Goal: Information Seeking & Learning: Learn about a topic

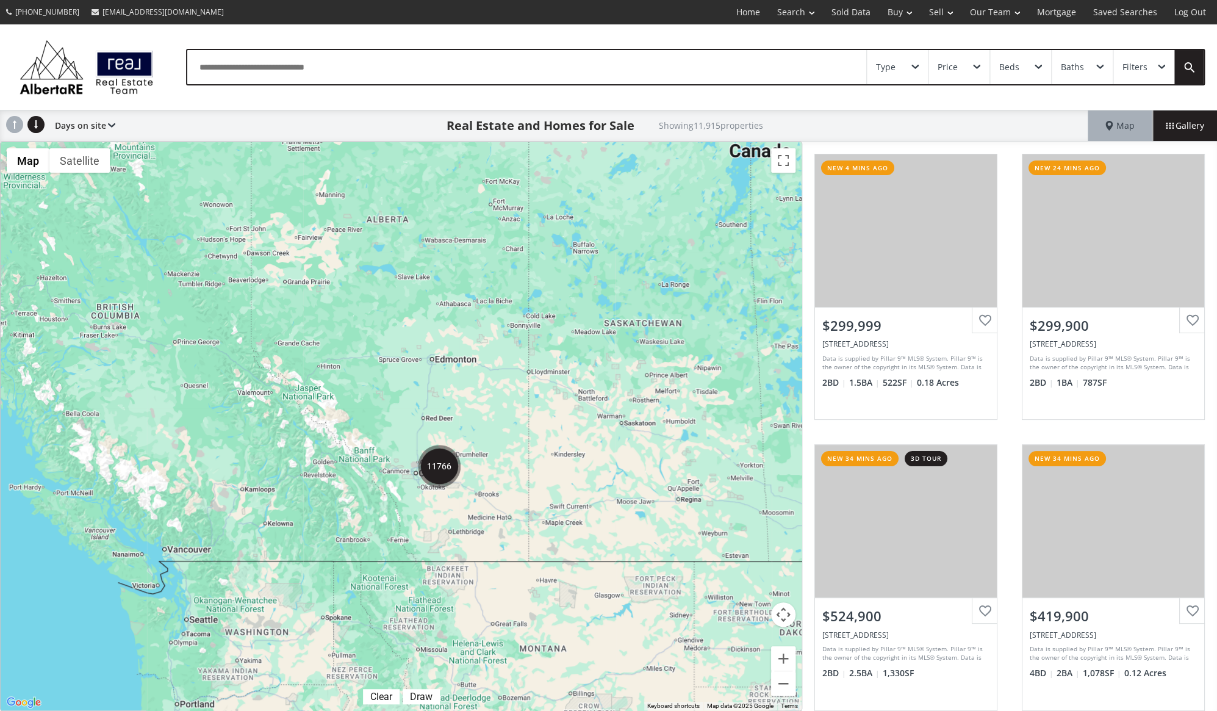
click at [920, 70] on div "Type" at bounding box center [897, 67] width 61 height 34
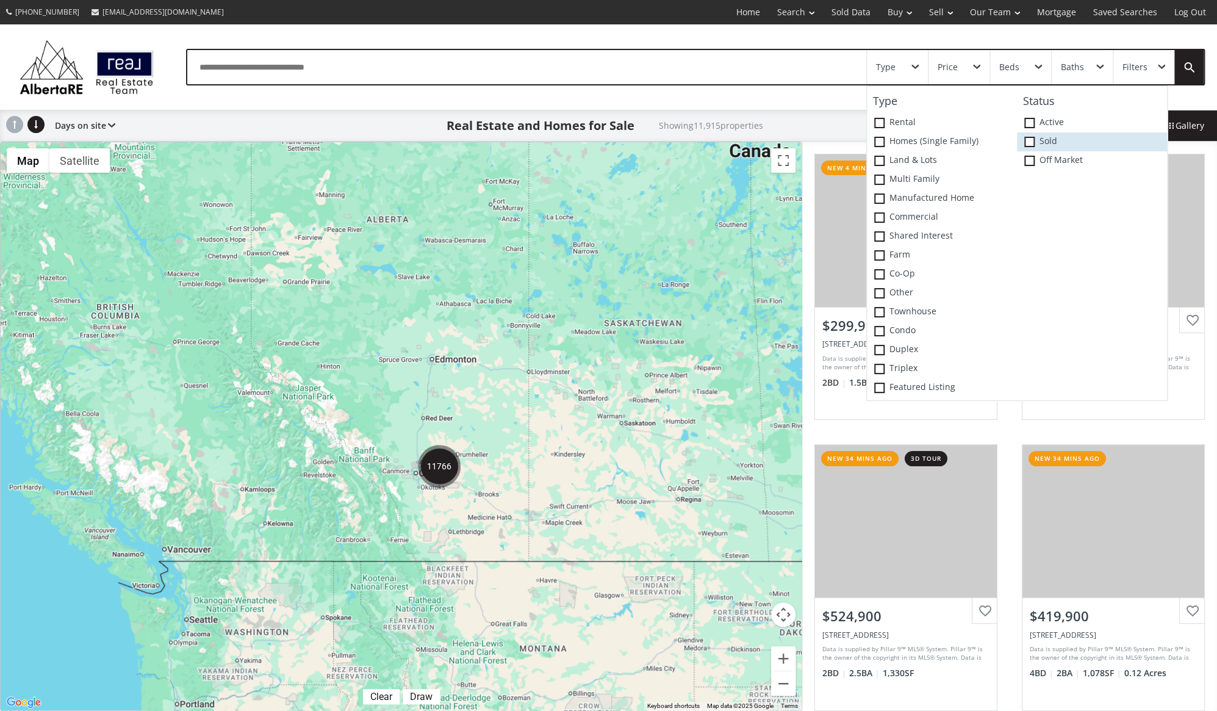
click at [1033, 140] on span at bounding box center [1029, 142] width 10 height 10
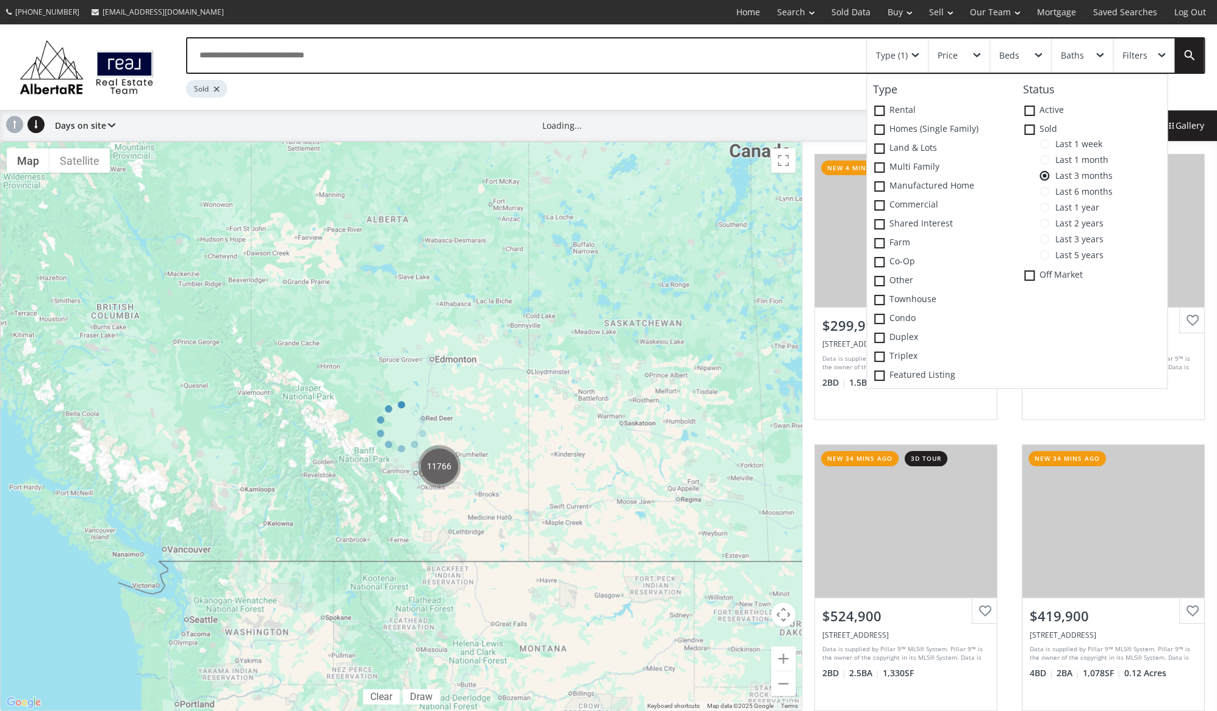
click at [1049, 144] on span at bounding box center [1045, 144] width 10 height 10
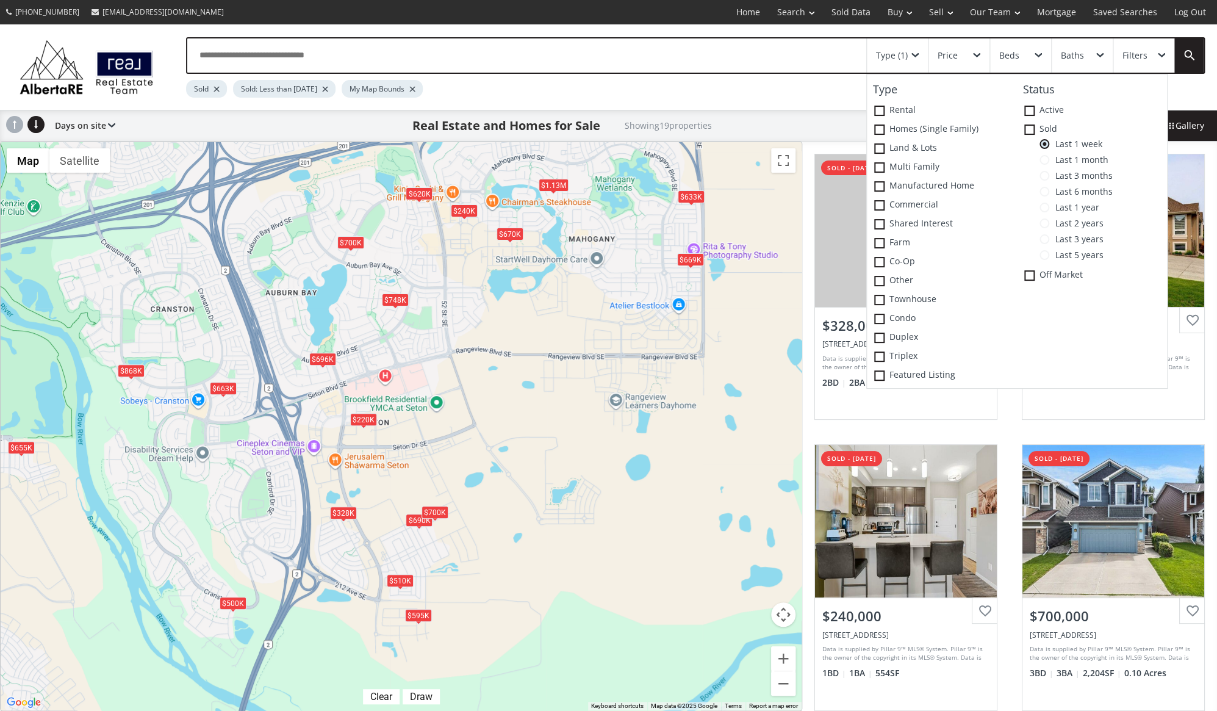
click at [230, 600] on div "$500K" at bounding box center [233, 603] width 27 height 13
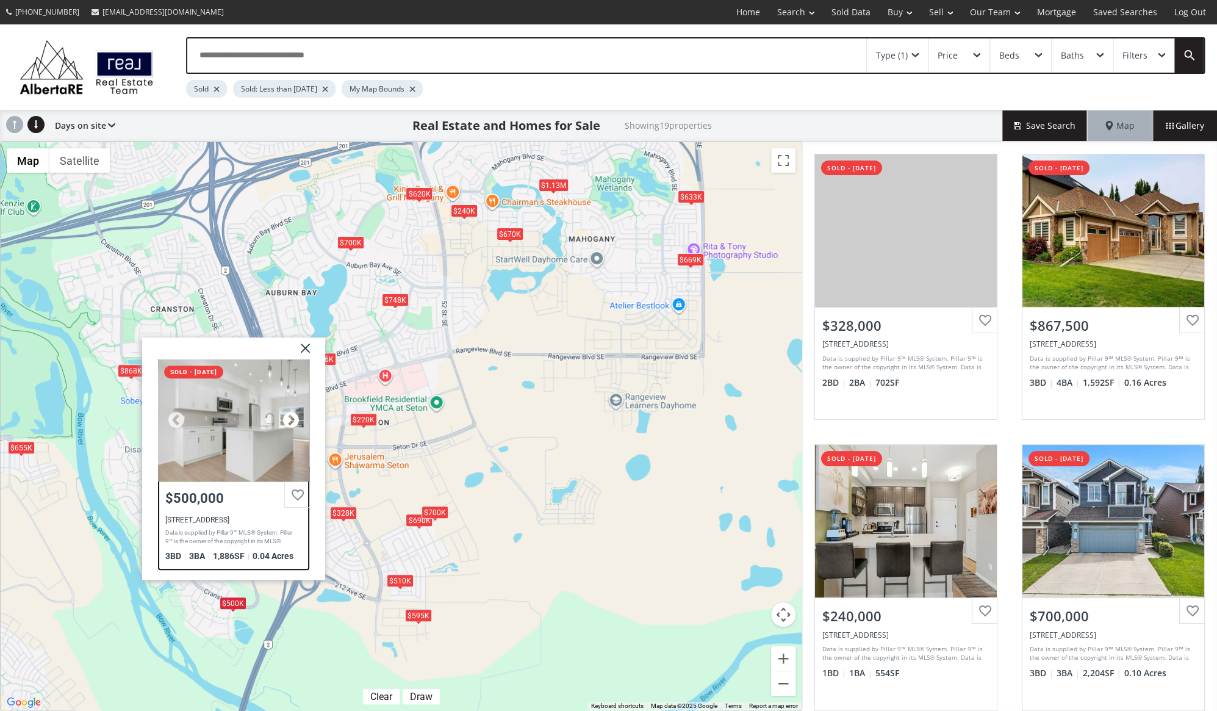
click at [290, 418] on div at bounding box center [291, 420] width 18 height 18
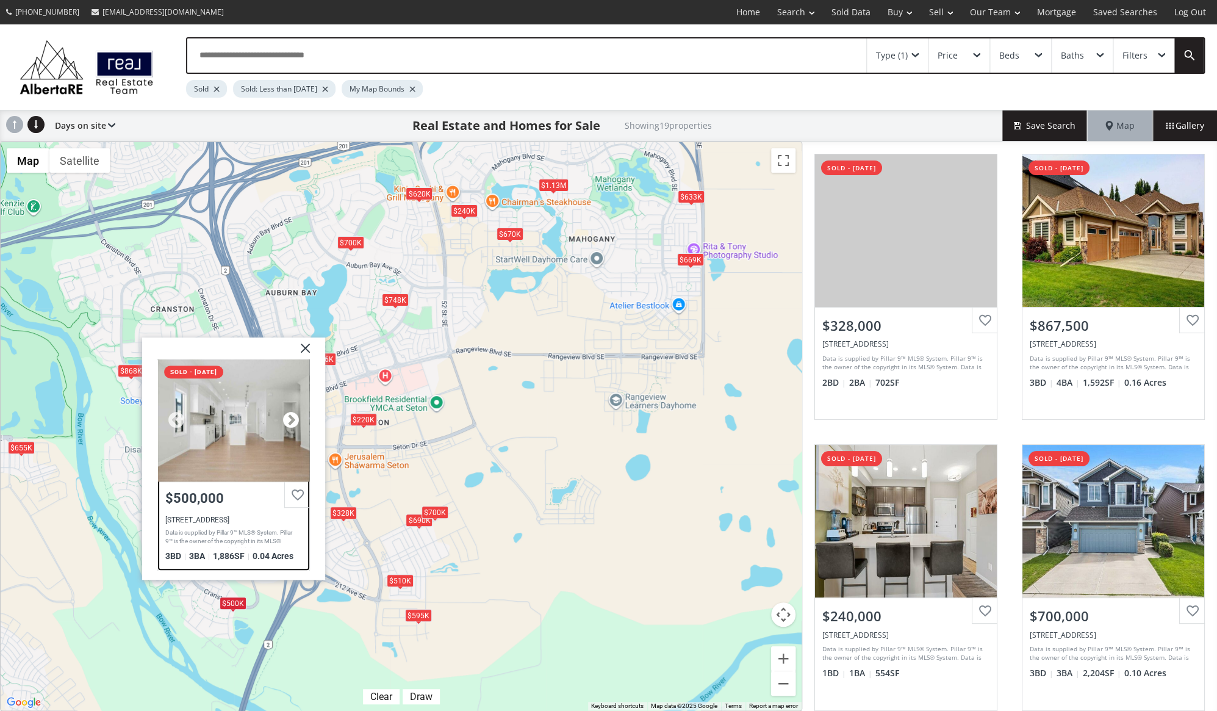
click at [290, 418] on div at bounding box center [291, 420] width 18 height 18
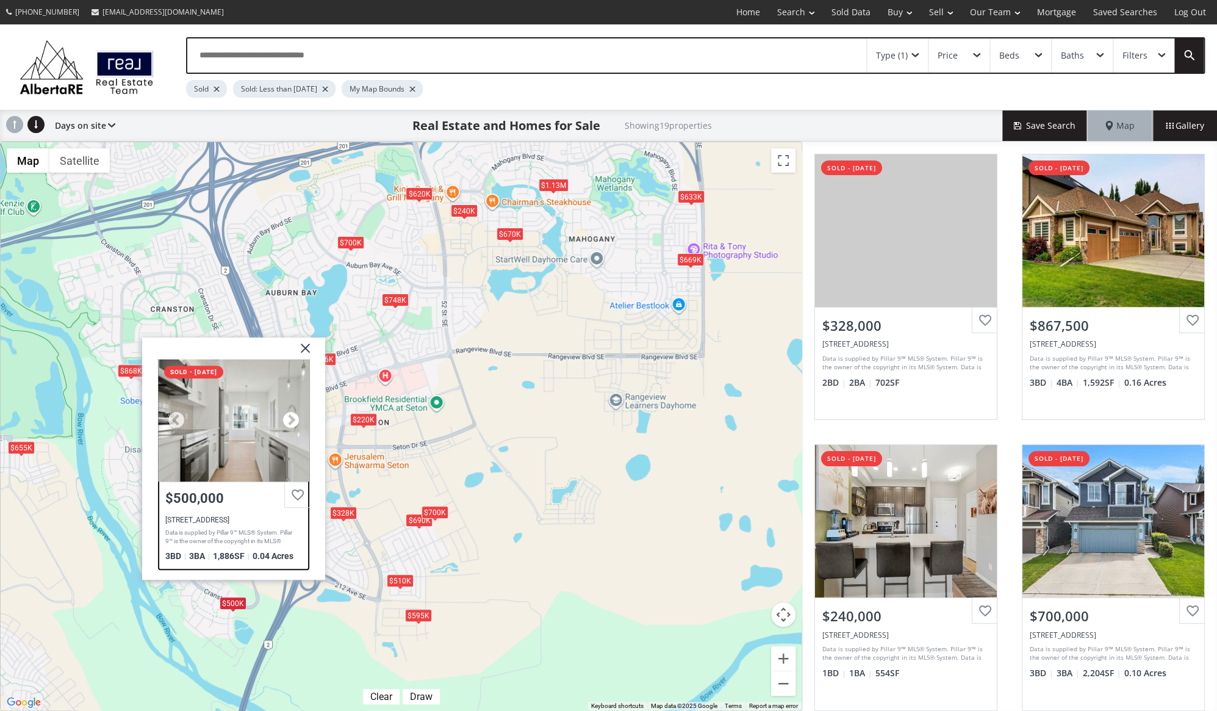
click at [290, 418] on div at bounding box center [291, 420] width 18 height 18
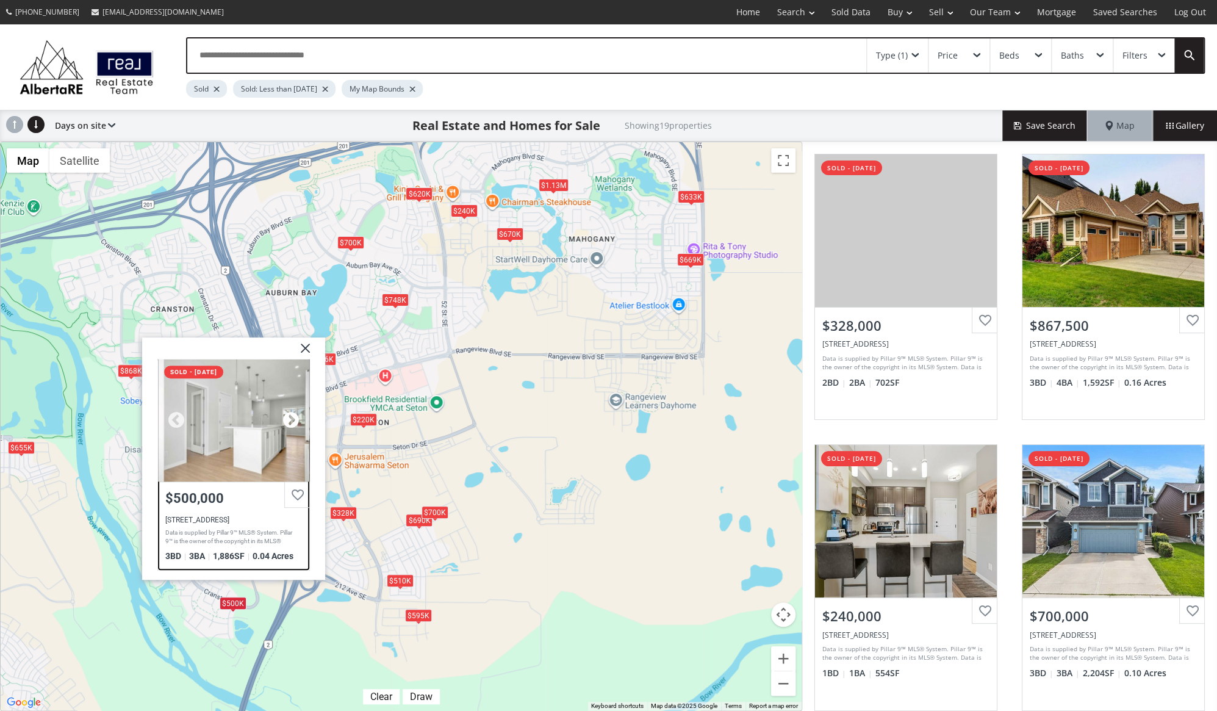
click at [290, 418] on div at bounding box center [291, 420] width 18 height 18
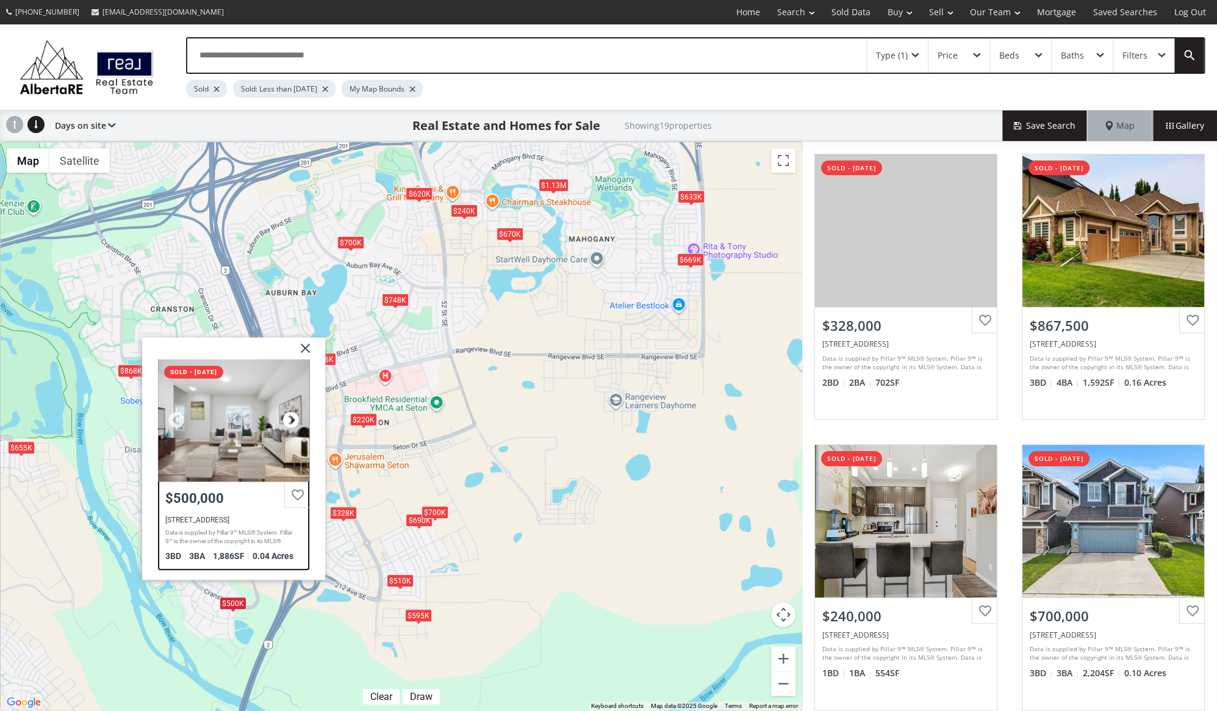
click at [290, 418] on div at bounding box center [291, 420] width 18 height 18
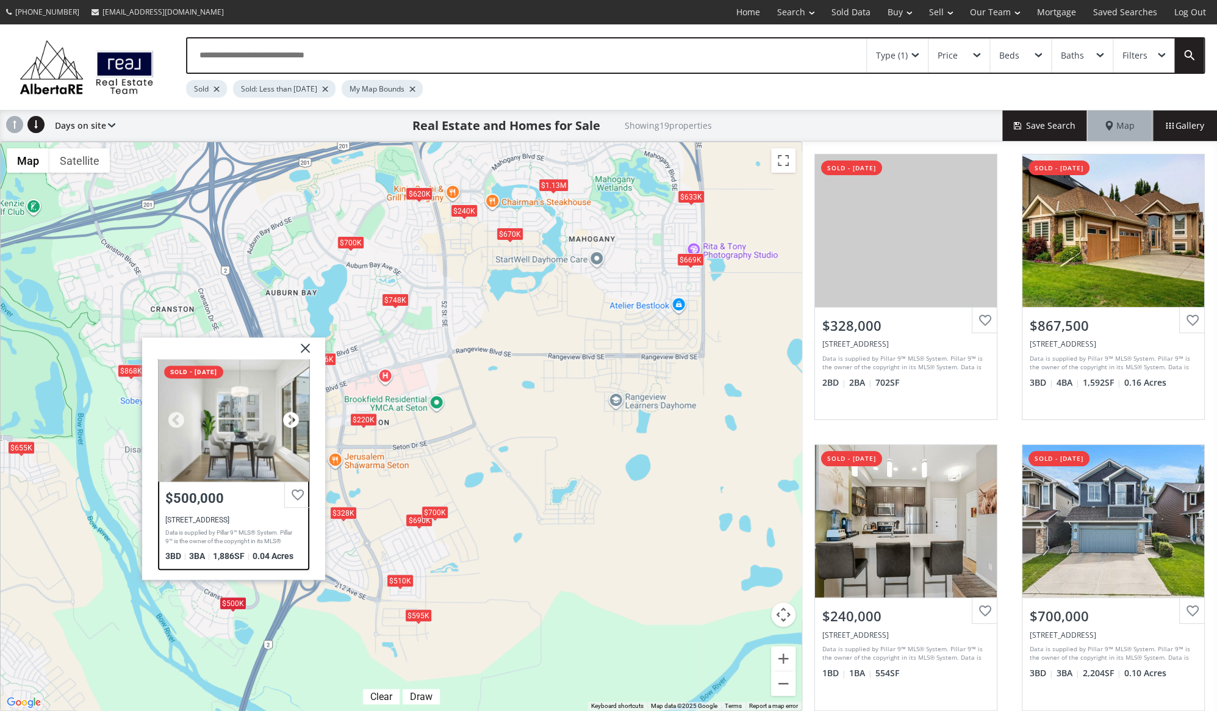
click at [290, 418] on div at bounding box center [291, 420] width 18 height 18
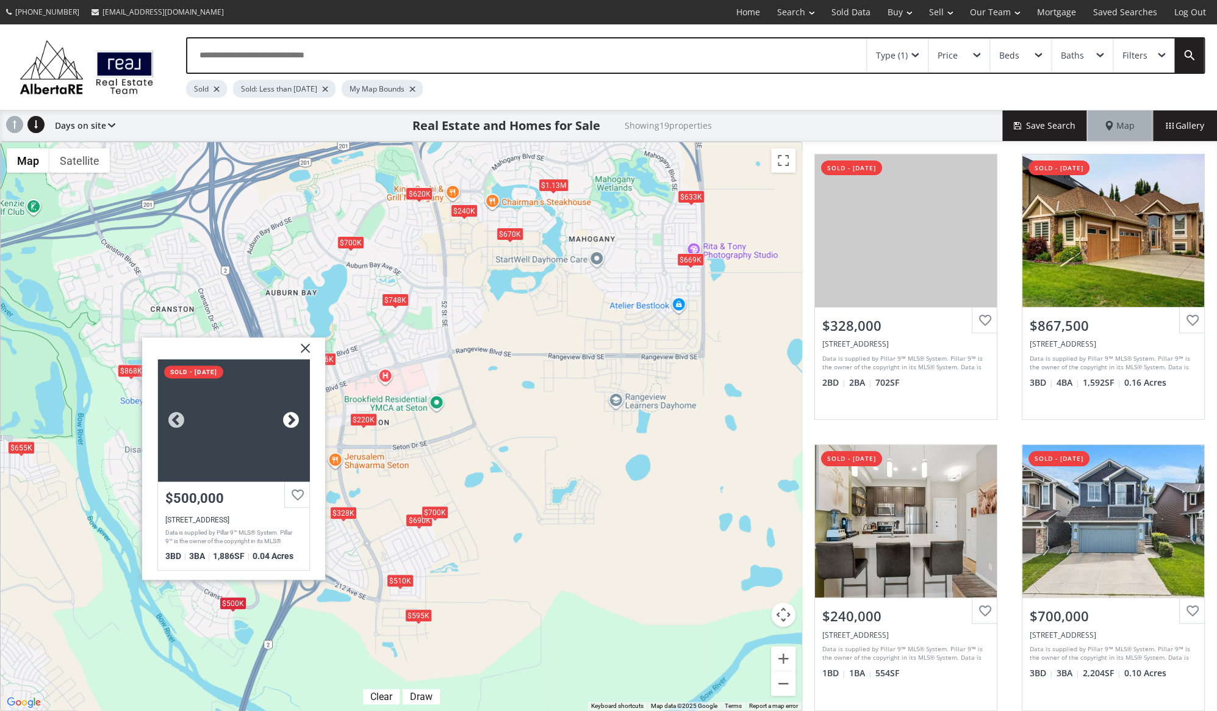
click at [290, 418] on div at bounding box center [291, 420] width 18 height 18
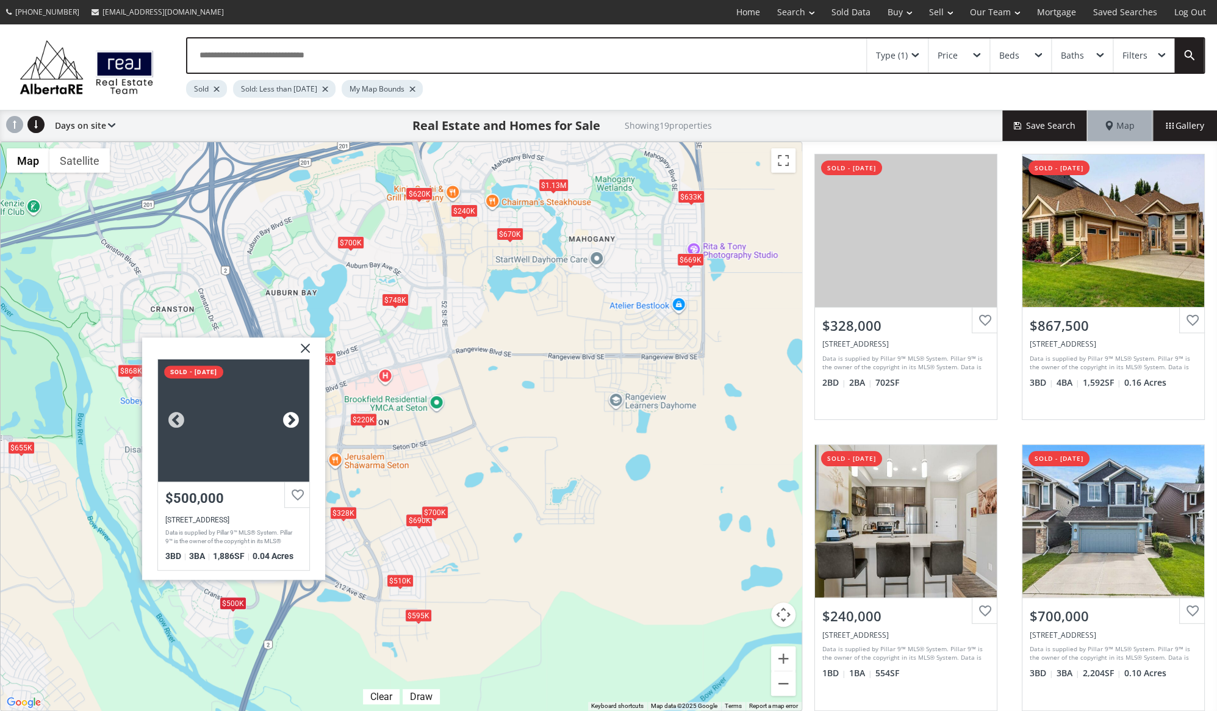
click at [290, 418] on div at bounding box center [291, 420] width 18 height 18
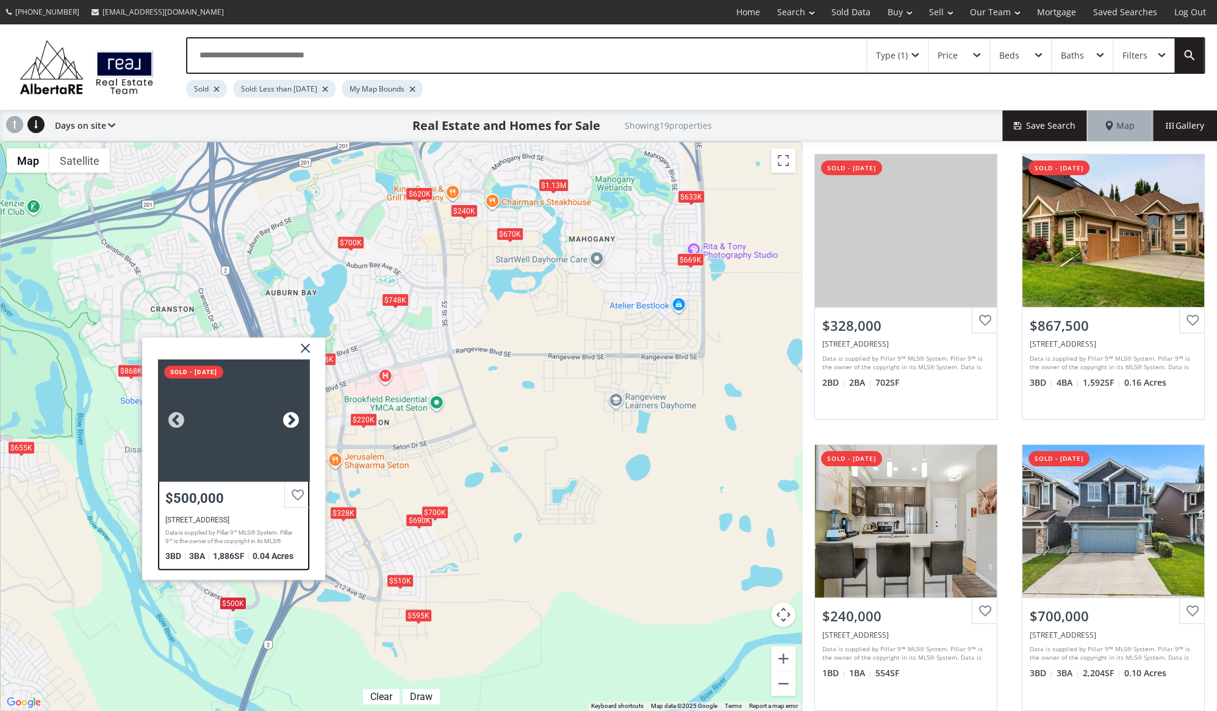
click at [290, 418] on div at bounding box center [291, 420] width 18 height 18
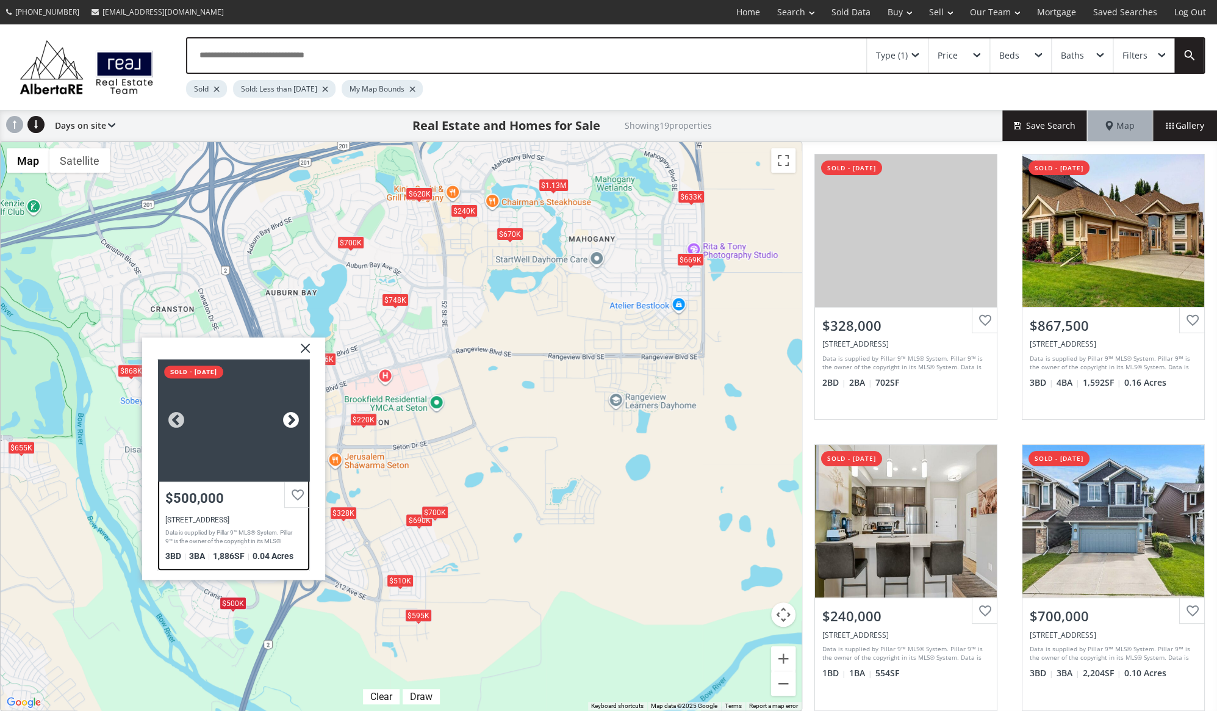
click at [290, 418] on div at bounding box center [291, 420] width 18 height 18
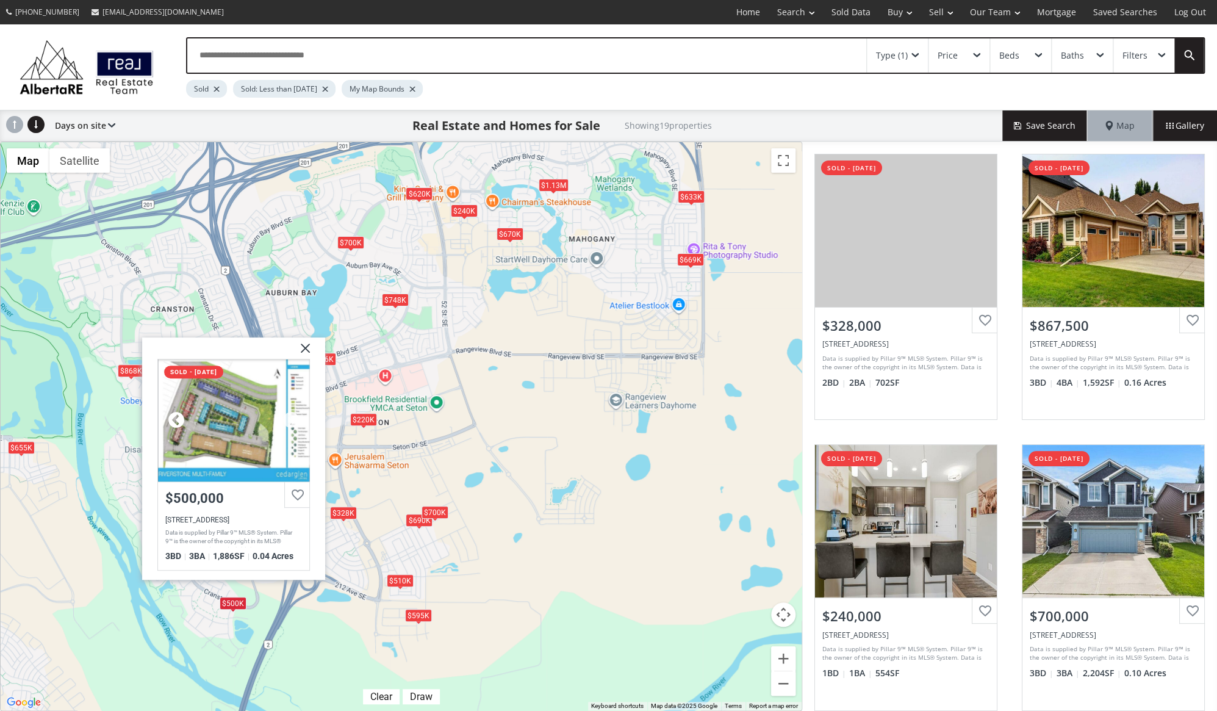
click at [177, 420] on div at bounding box center [176, 420] width 18 height 18
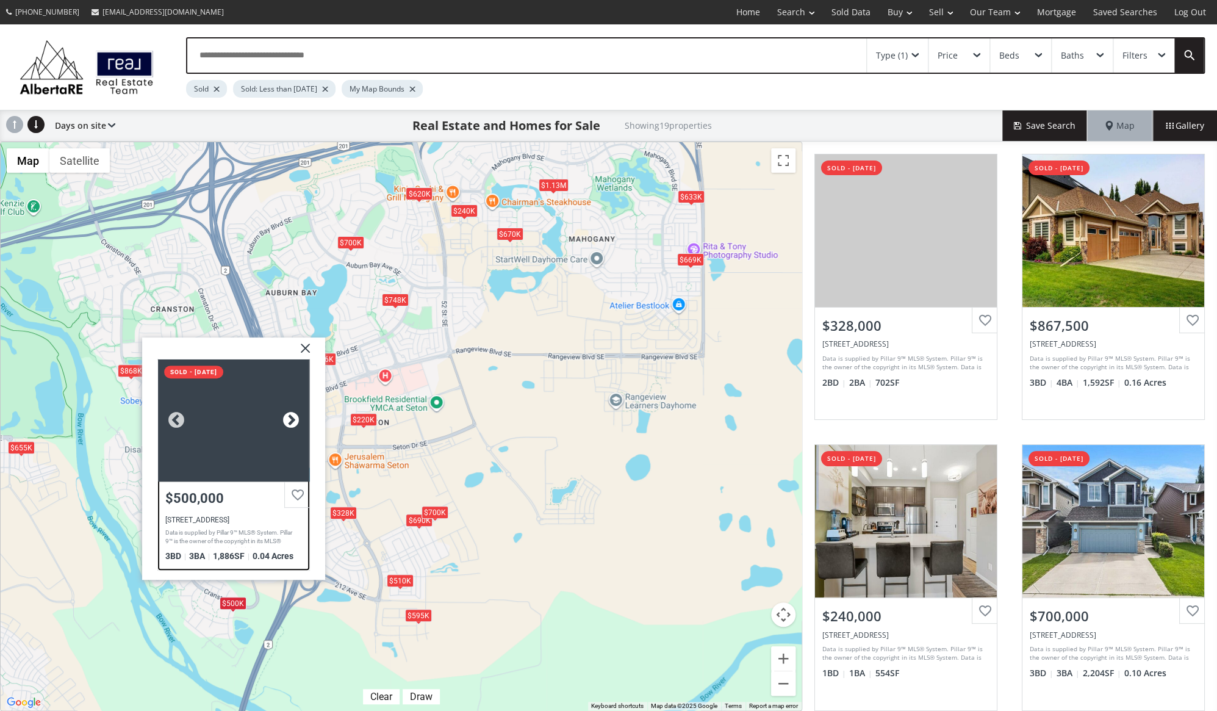
click at [286, 419] on div at bounding box center [291, 420] width 18 height 18
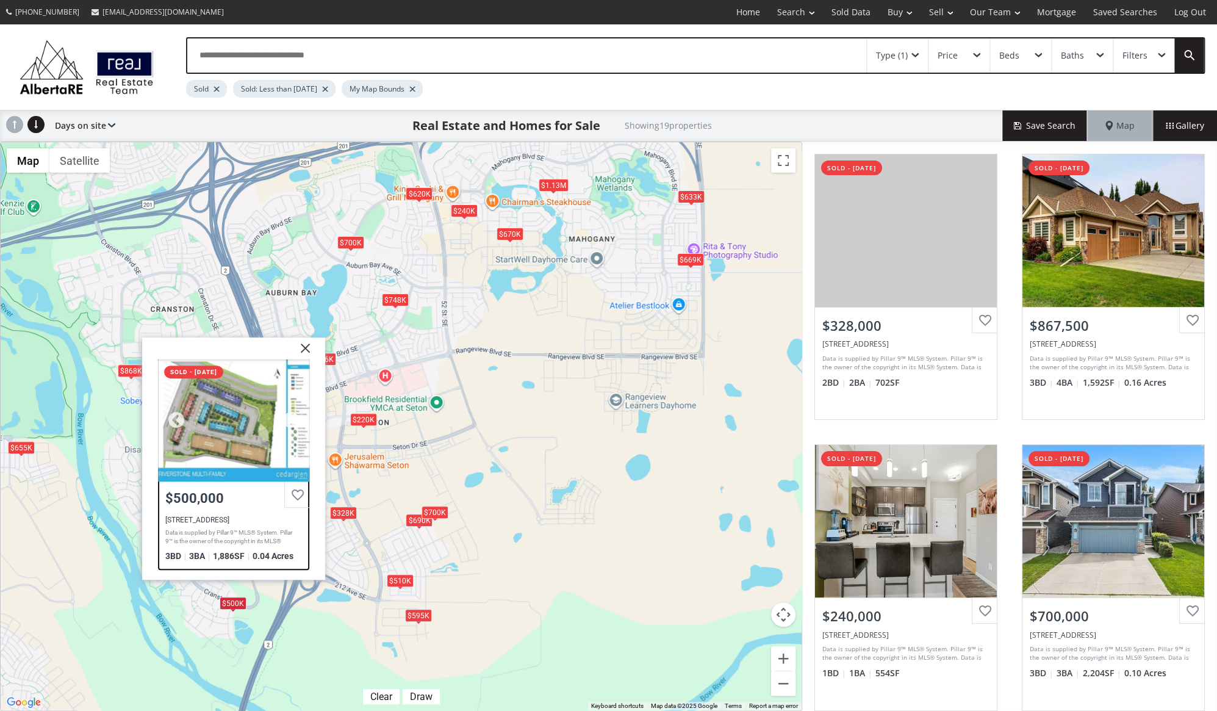
click at [209, 523] on div "[STREET_ADDRESS]" at bounding box center [233, 519] width 137 height 9
click at [307, 348] on img at bounding box center [301, 352] width 31 height 31
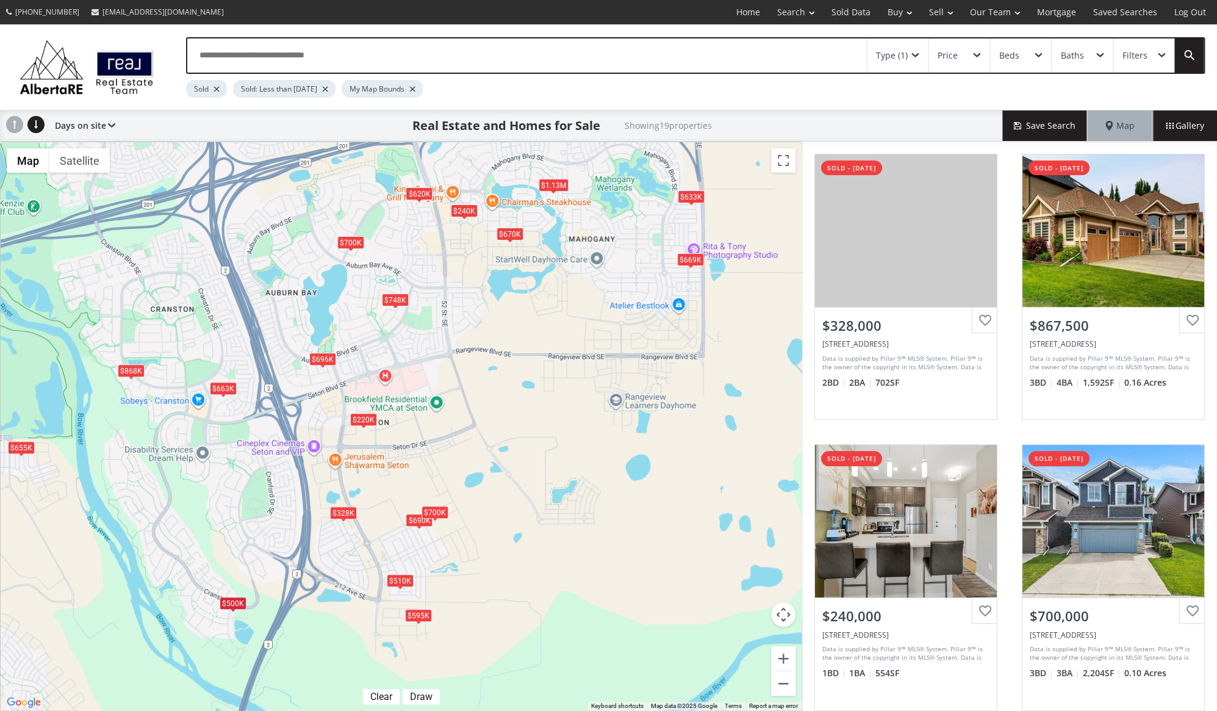
click at [509, 233] on div "$670K" at bounding box center [509, 233] width 27 height 13
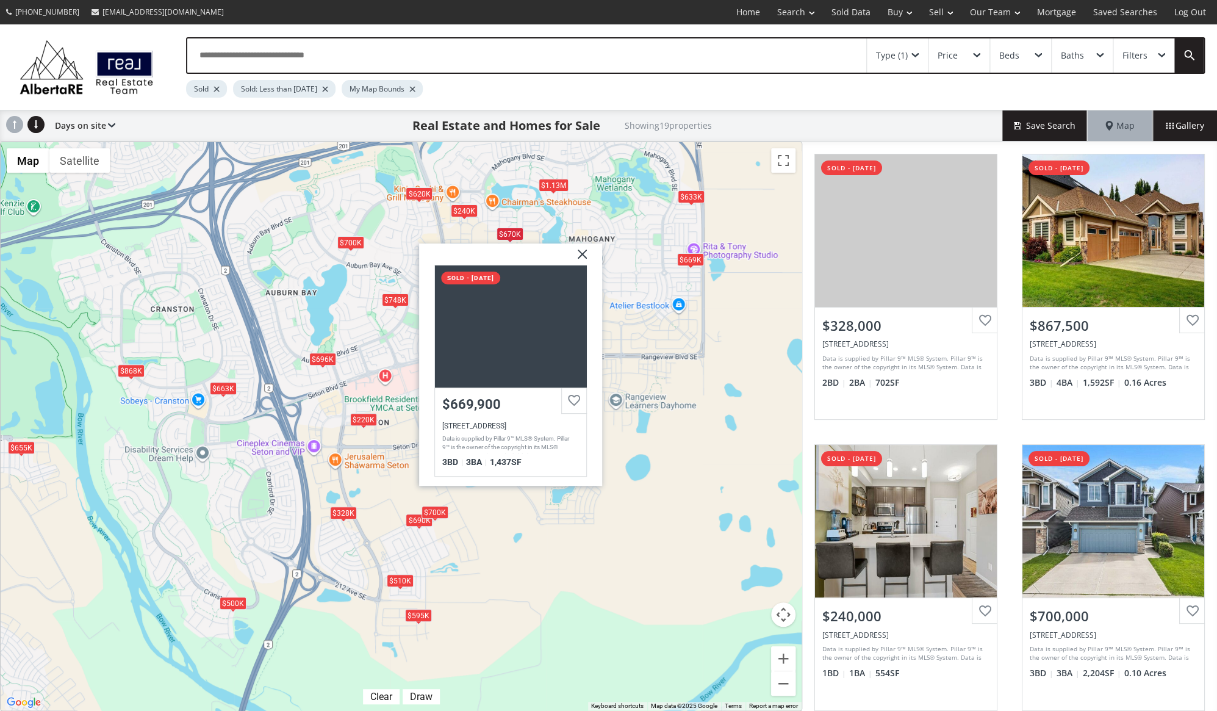
click at [579, 257] on img at bounding box center [577, 258] width 31 height 31
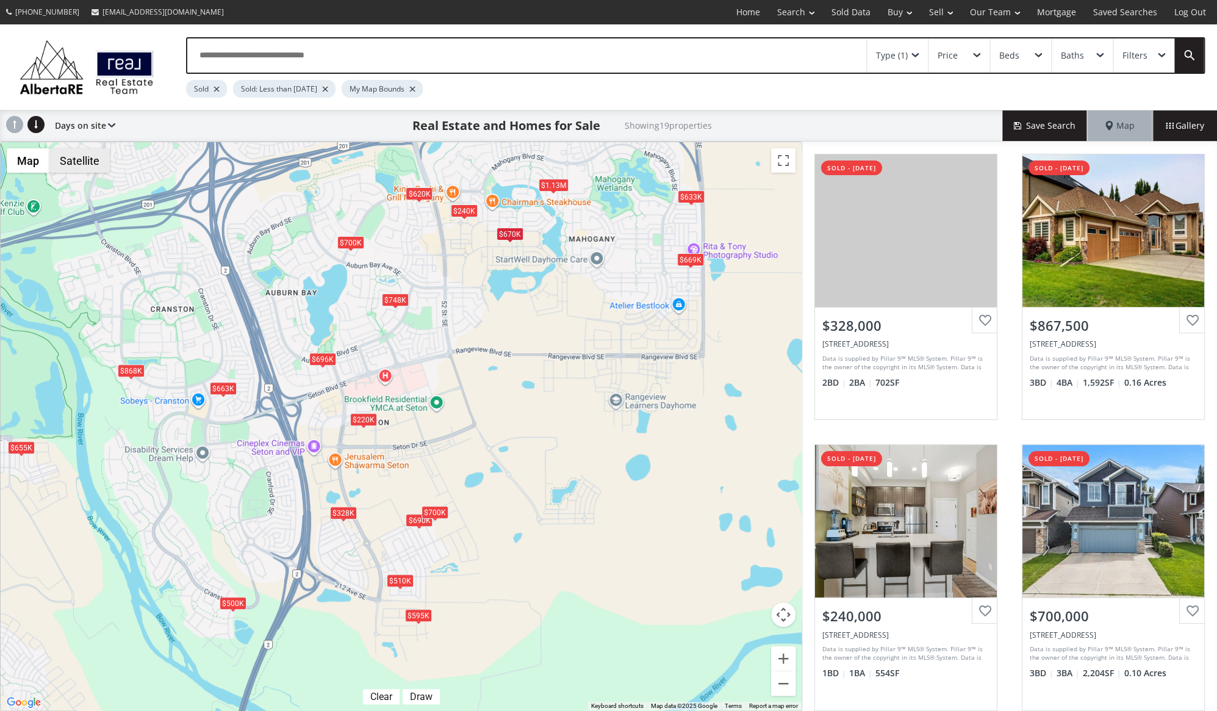
click at [79, 167] on button "Satellite" at bounding box center [79, 160] width 60 height 24
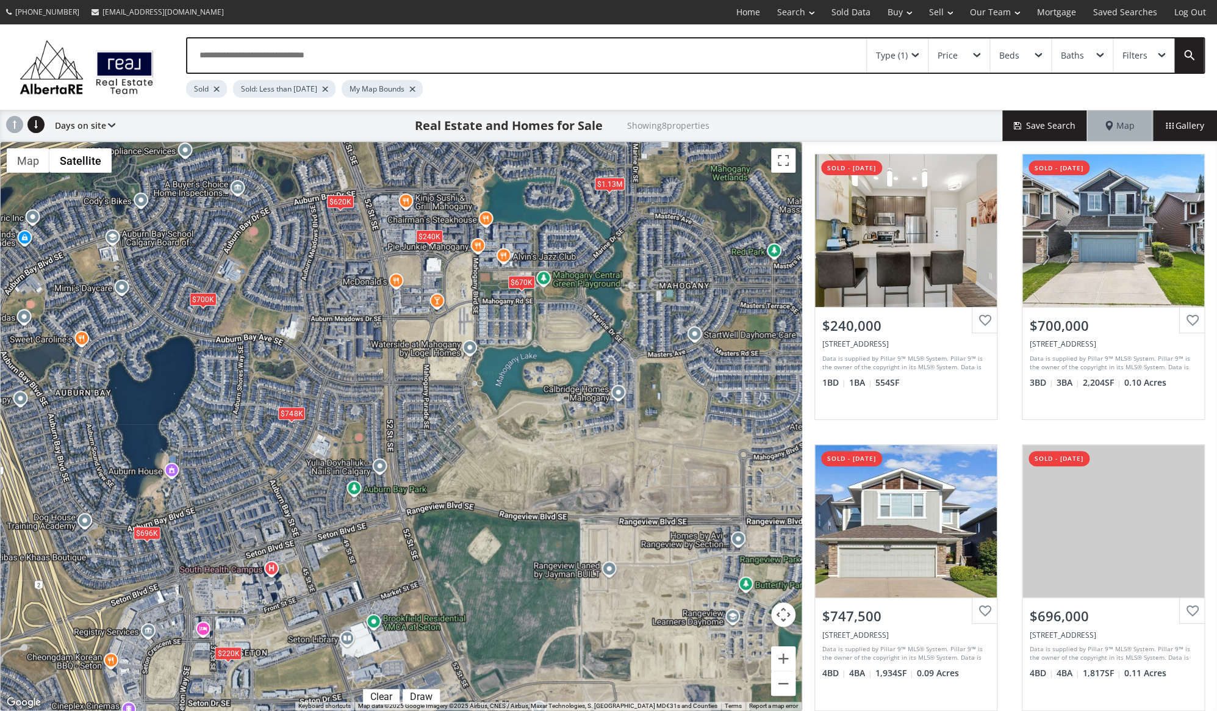
drag, startPoint x: 523, startPoint y: 279, endPoint x: 523, endPoint y: 320, distance: 41.5
click at [523, 320] on div "$240K $700K $748K $696K $220K $670K $620K $1.13M" at bounding box center [401, 426] width 801 height 568
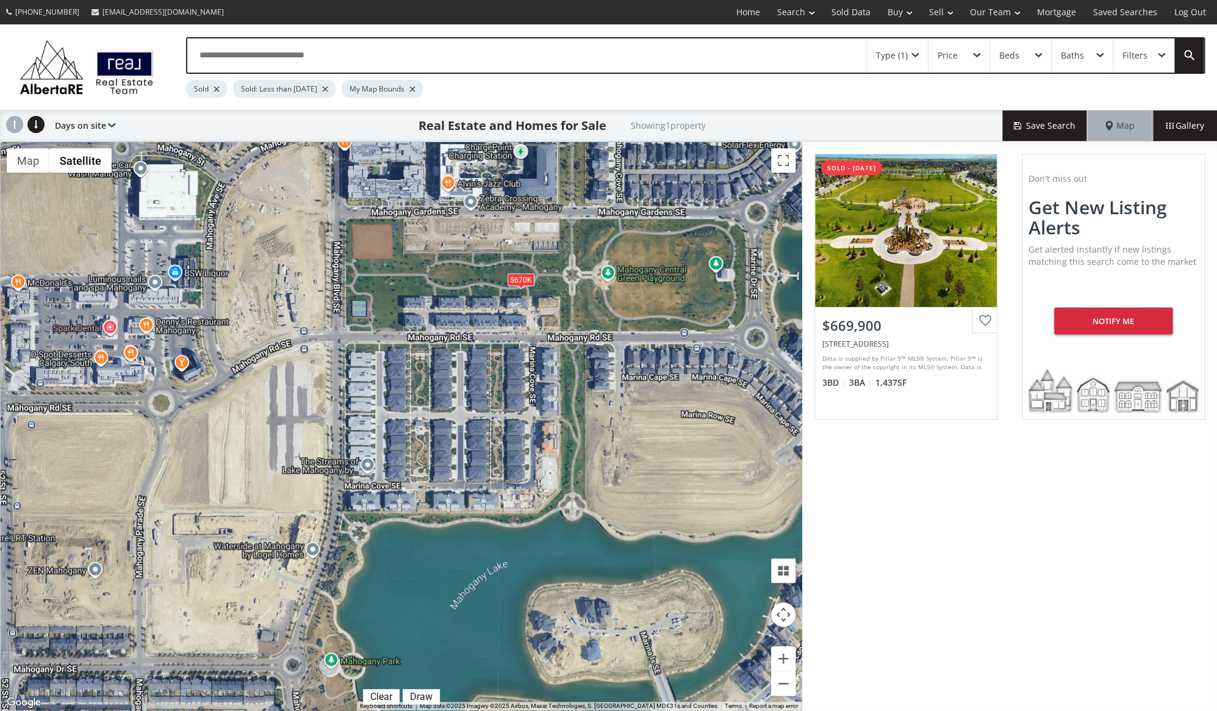
click at [519, 282] on div "$670K" at bounding box center [520, 279] width 27 height 13
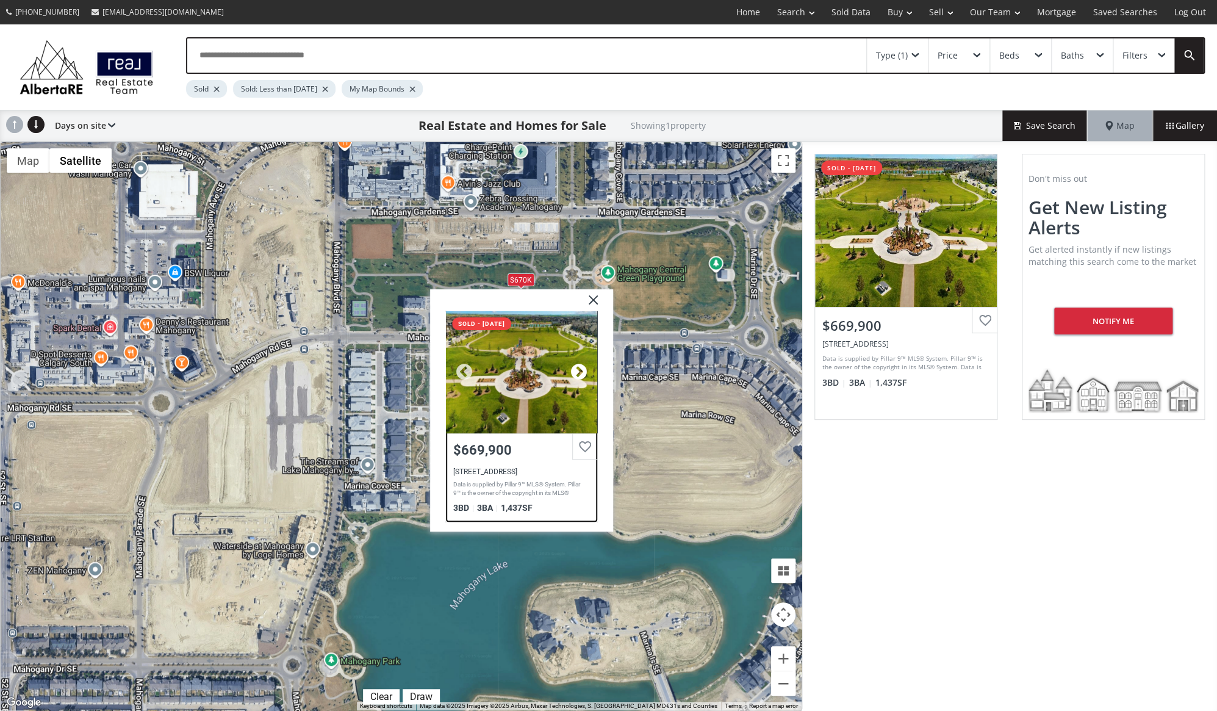
click at [576, 369] on div at bounding box center [578, 372] width 18 height 18
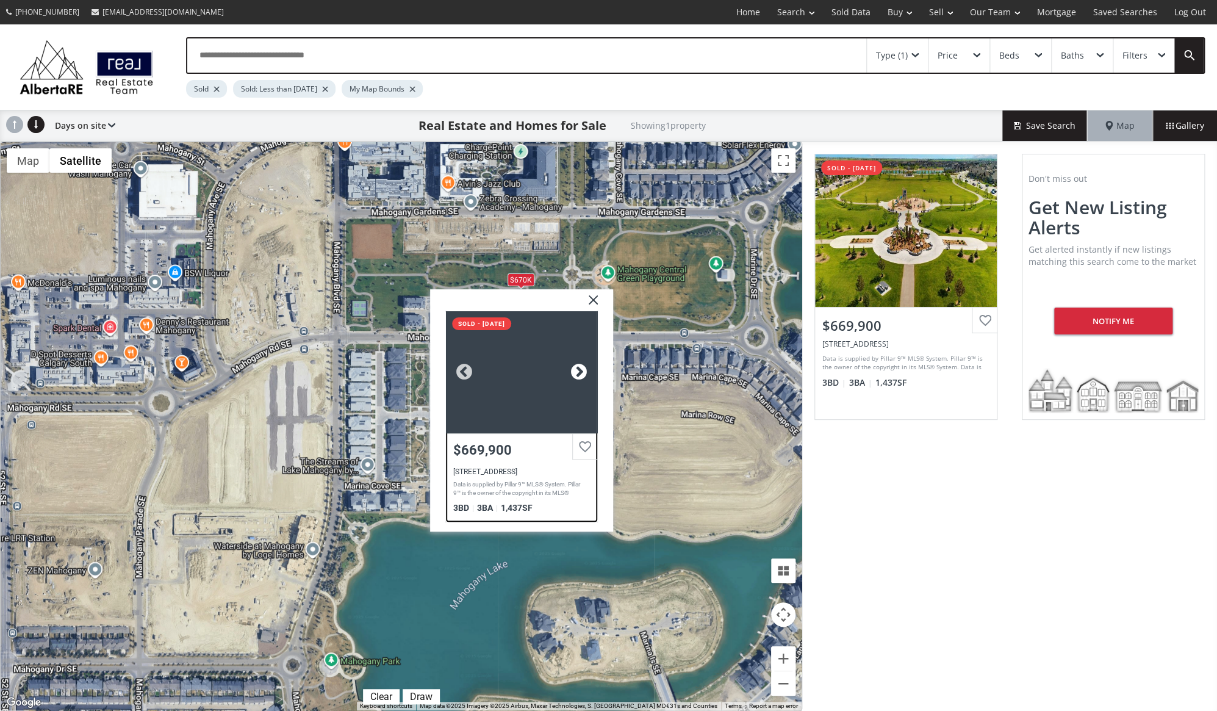
click at [576, 369] on div at bounding box center [578, 372] width 18 height 18
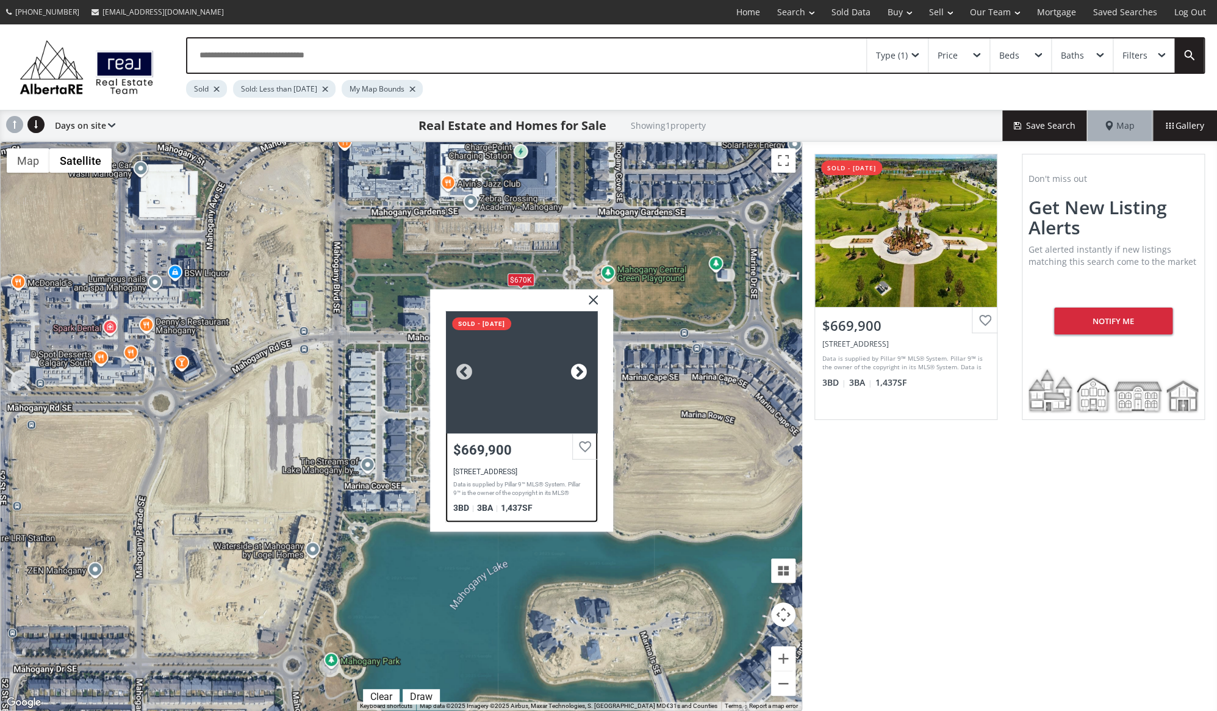
click at [576, 369] on div at bounding box center [578, 372] width 18 height 18
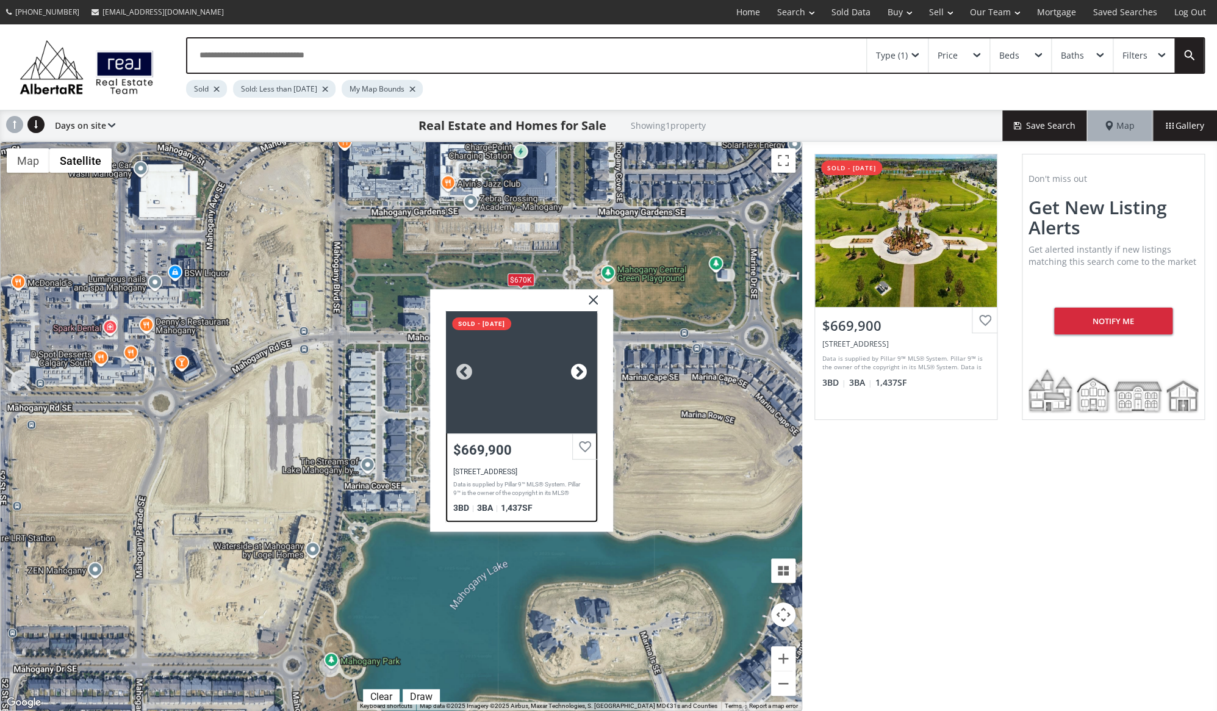
click at [576, 369] on div at bounding box center [578, 372] width 18 height 18
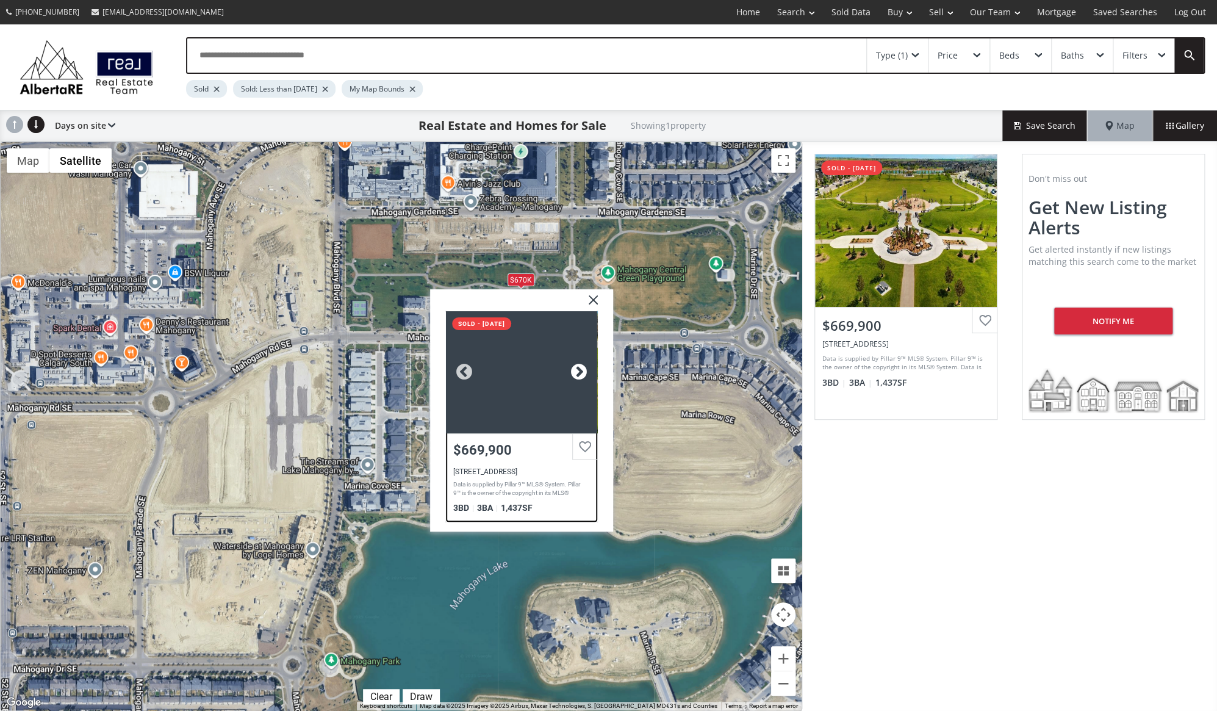
click at [576, 369] on div at bounding box center [578, 372] width 18 height 18
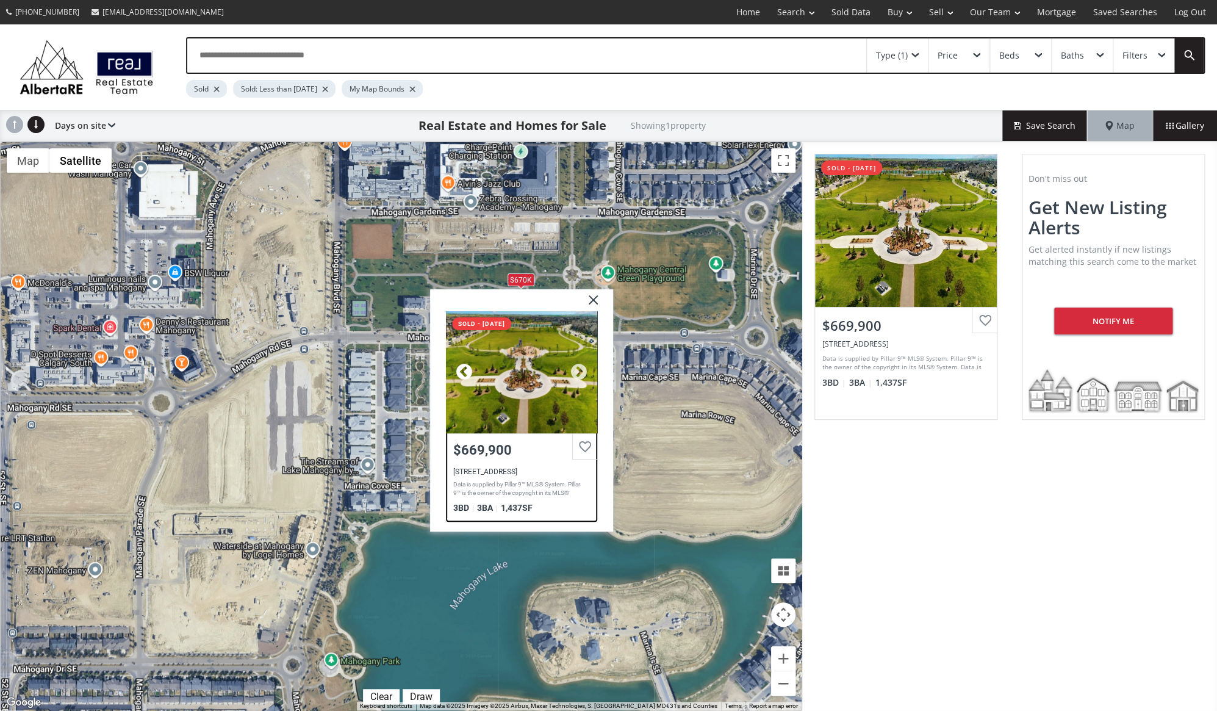
click at [462, 372] on div at bounding box center [463, 372] width 18 height 18
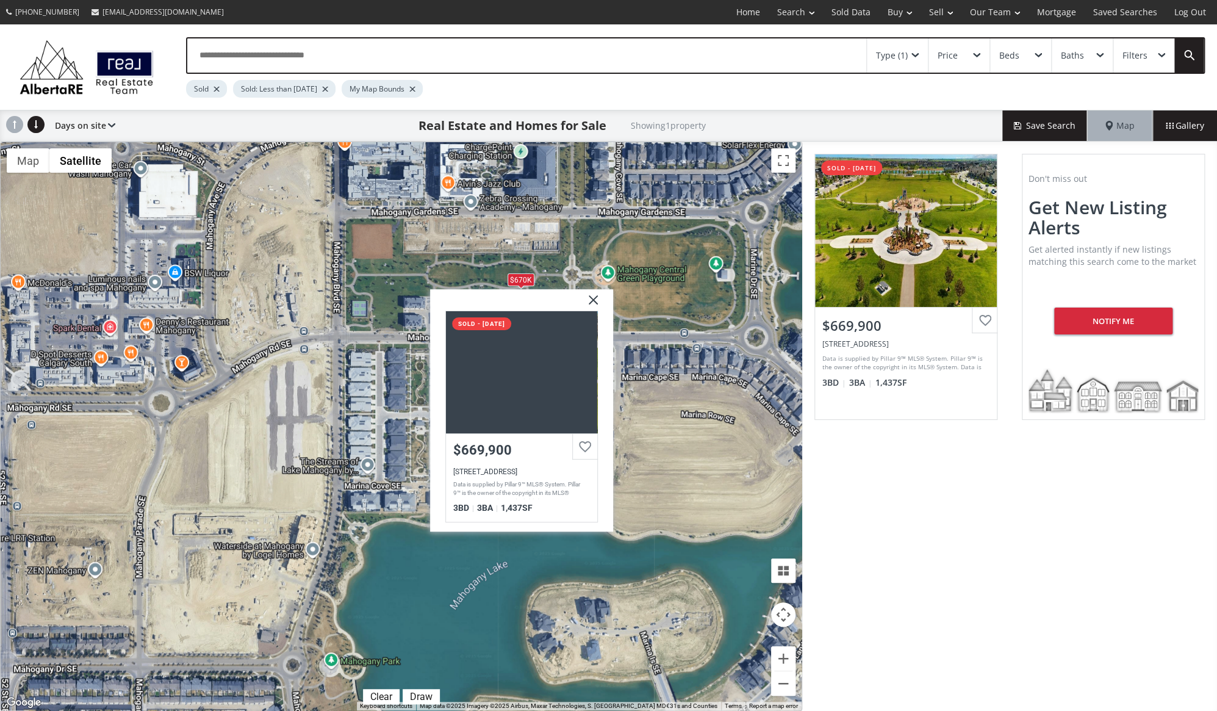
click at [590, 298] on img at bounding box center [588, 304] width 31 height 31
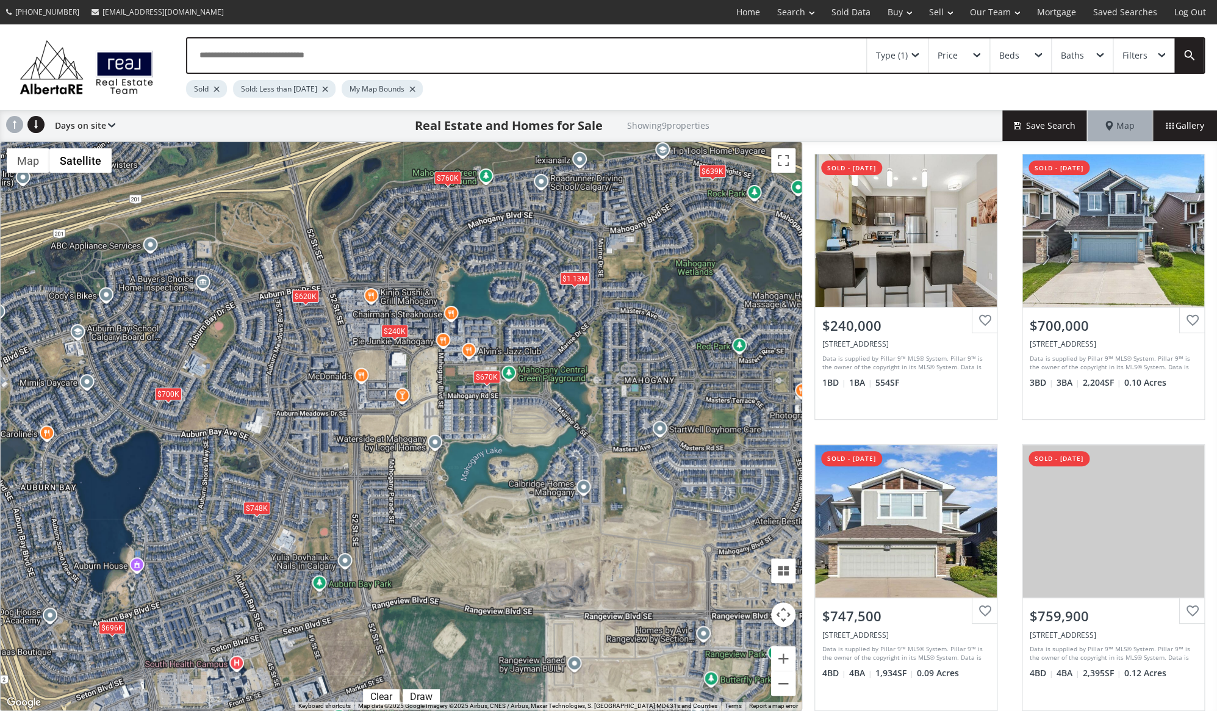
click at [399, 331] on div "$240K" at bounding box center [394, 330] width 27 height 13
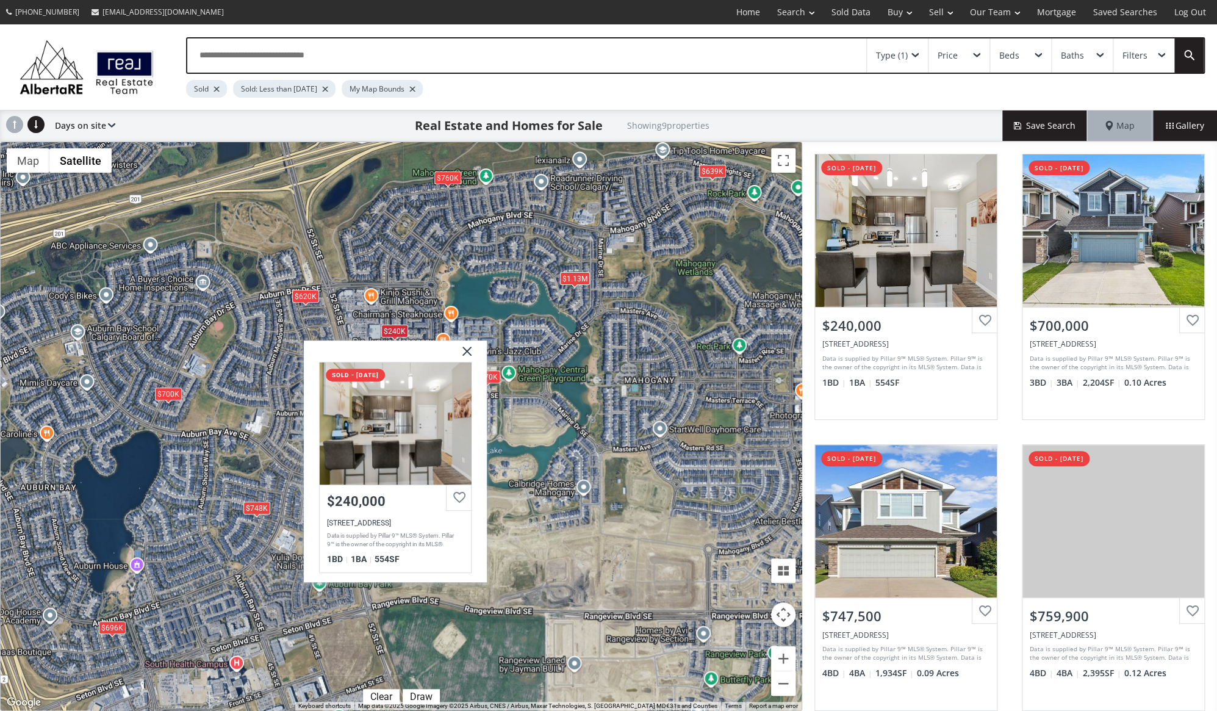
click at [465, 353] on img at bounding box center [462, 355] width 31 height 31
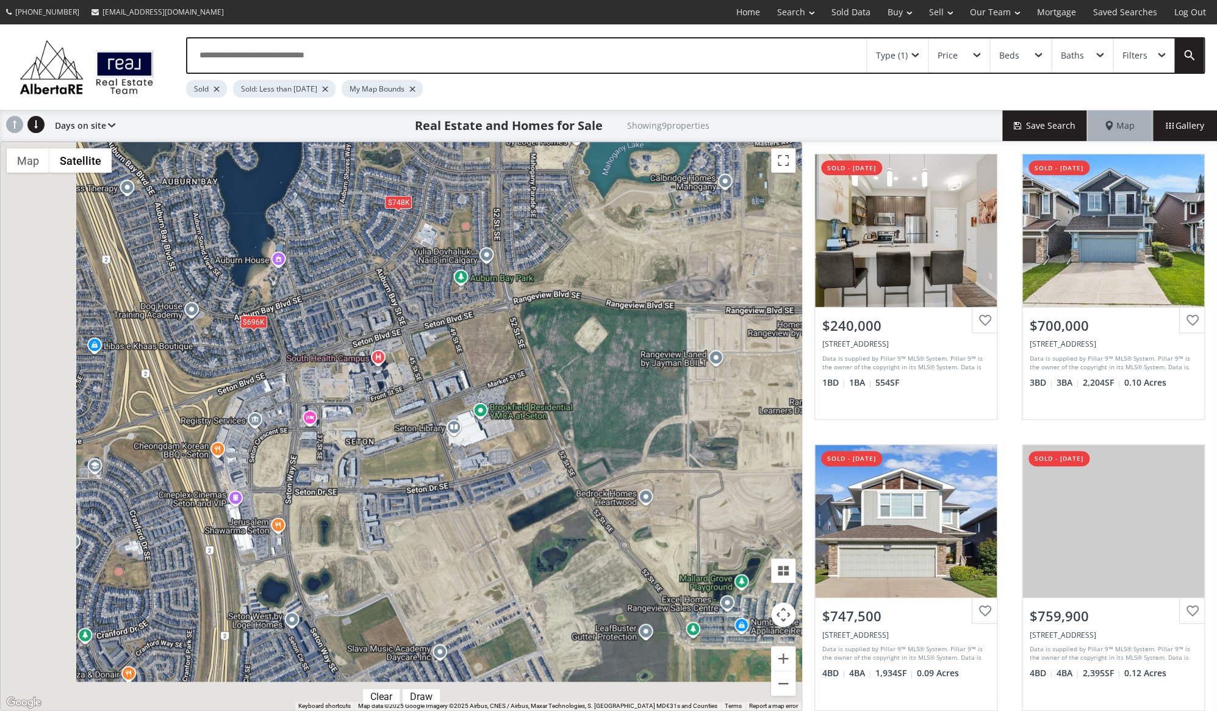
drag, startPoint x: 253, startPoint y: 567, endPoint x: 397, endPoint y: 257, distance: 340.9
click at [397, 257] on div "$240K $700K $748K $760K $639K $696K $670K $620K $1.13M" at bounding box center [401, 426] width 801 height 568
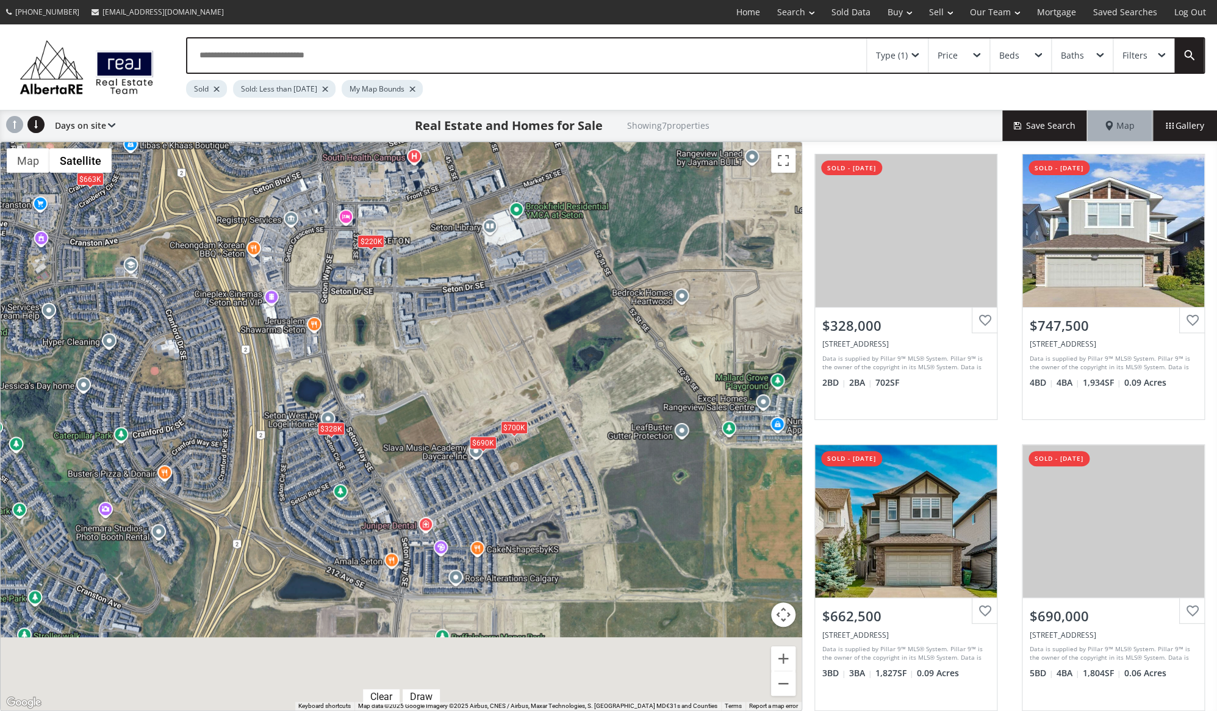
drag, startPoint x: 512, startPoint y: 632, endPoint x: 548, endPoint y: 433, distance: 202.1
click at [548, 433] on div "$328K $748K $663K $690K $696K $220K $700K" at bounding box center [401, 426] width 801 height 568
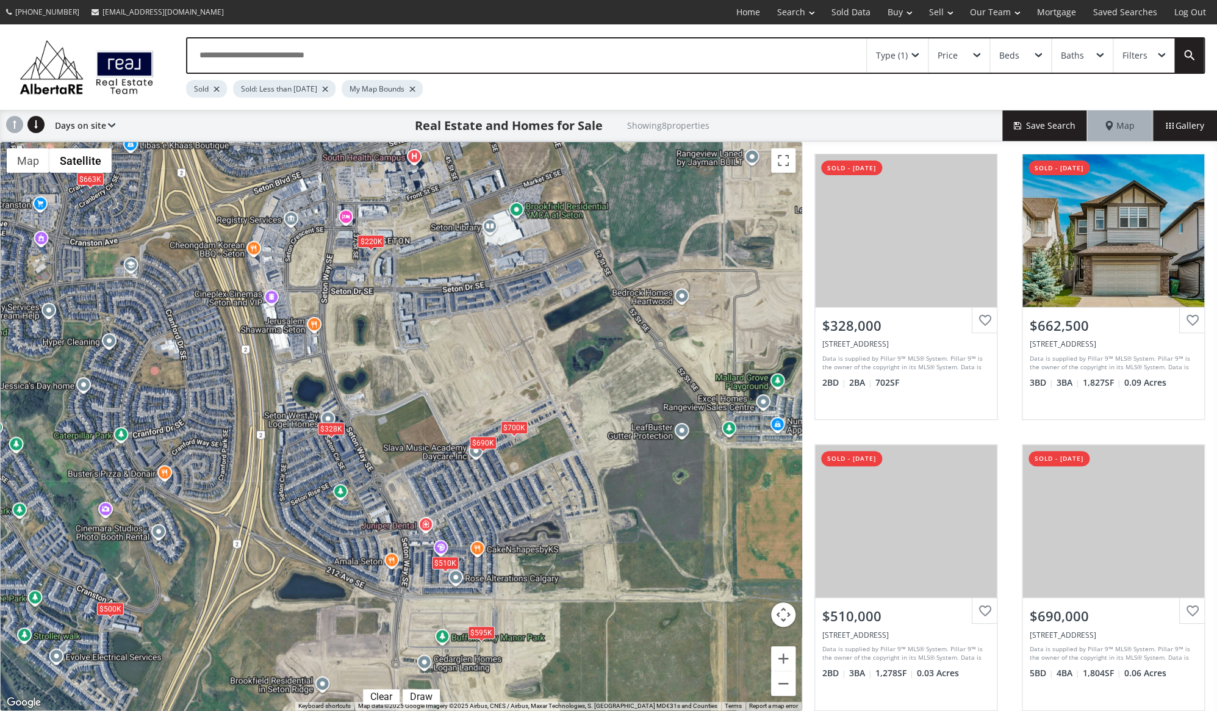
click at [514, 427] on div "$700K" at bounding box center [513, 426] width 27 height 13
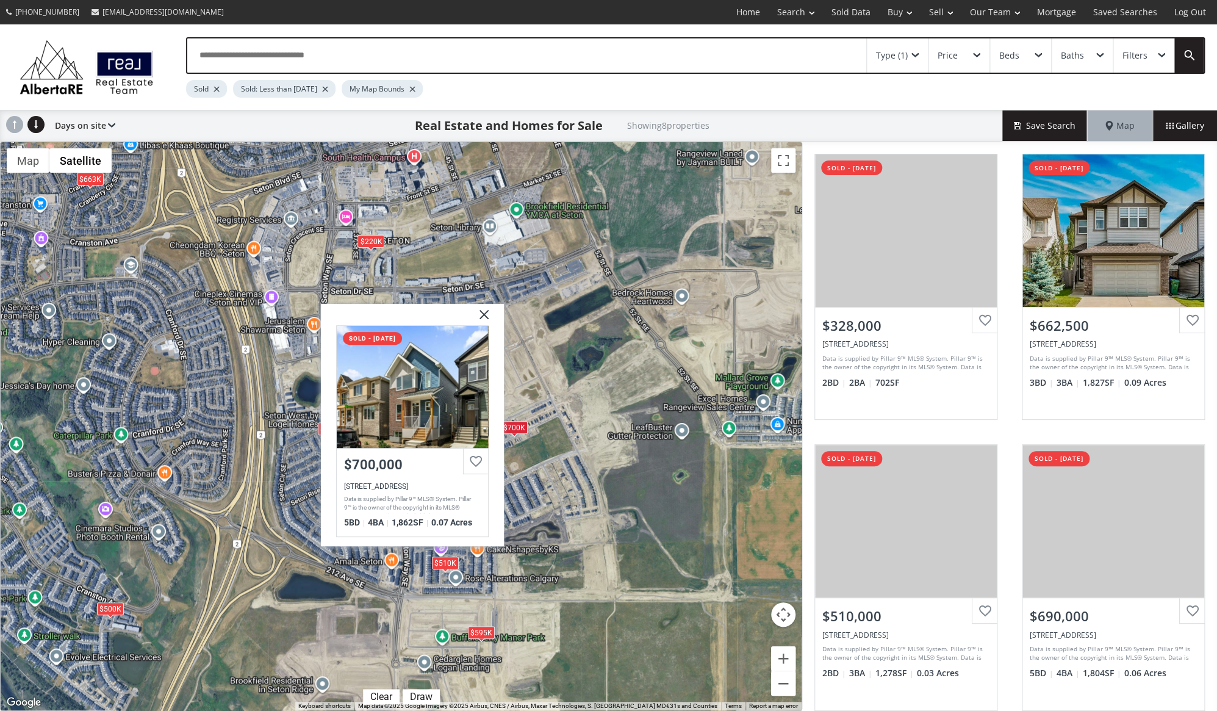
click at [525, 462] on div "$328K $663K $510K $690K $220K $700K $595K $500K [GEOGRAPHIC_DATA] 3W8 sold - [D…" at bounding box center [401, 426] width 801 height 568
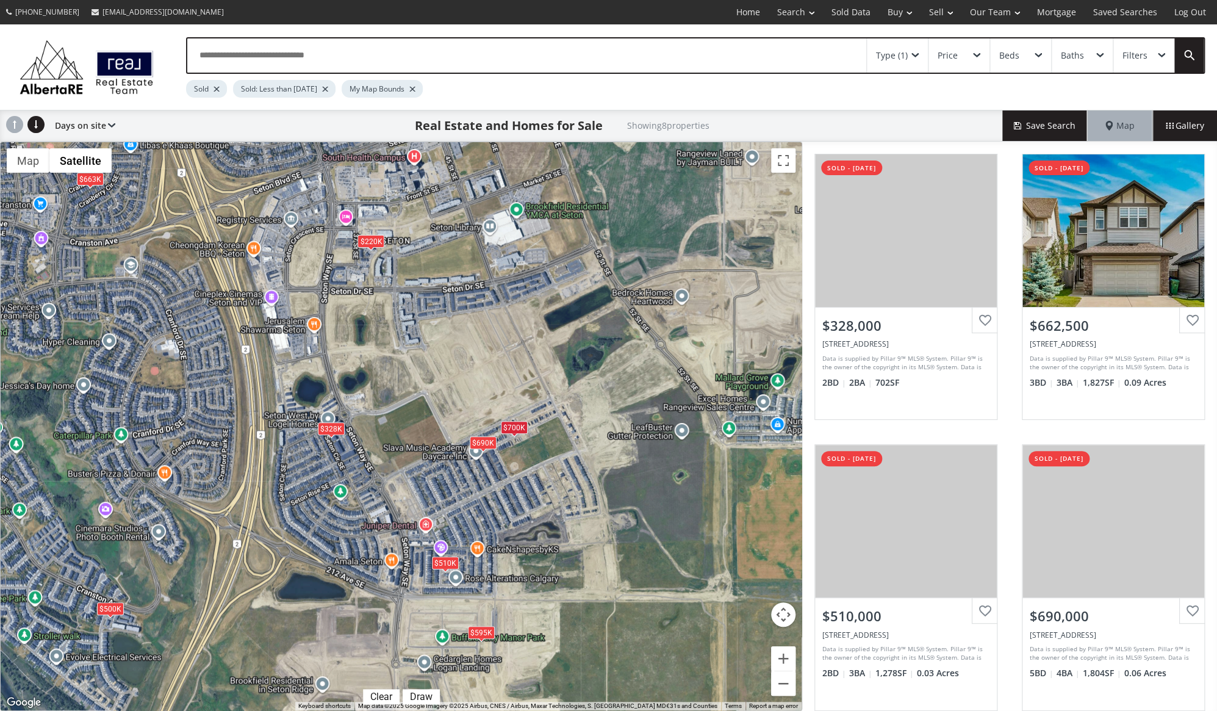
click at [482, 442] on div "$690K" at bounding box center [482, 442] width 27 height 13
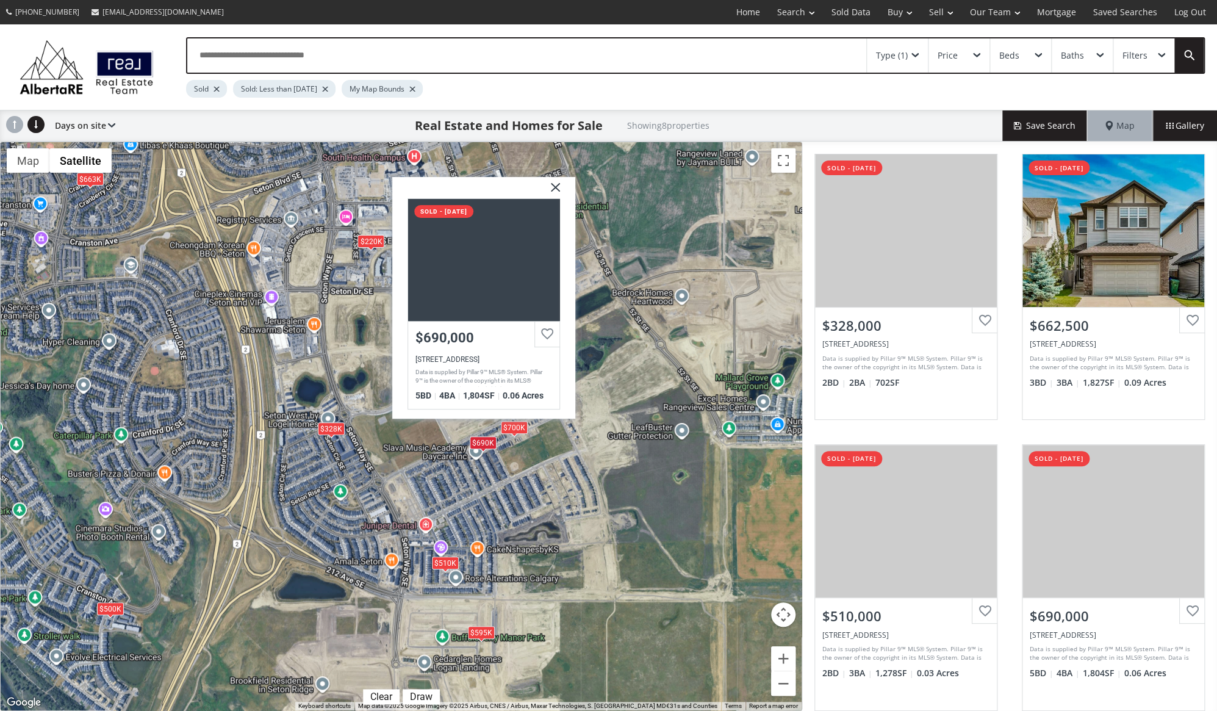
click at [332, 432] on div "$328K" at bounding box center [330, 428] width 27 height 13
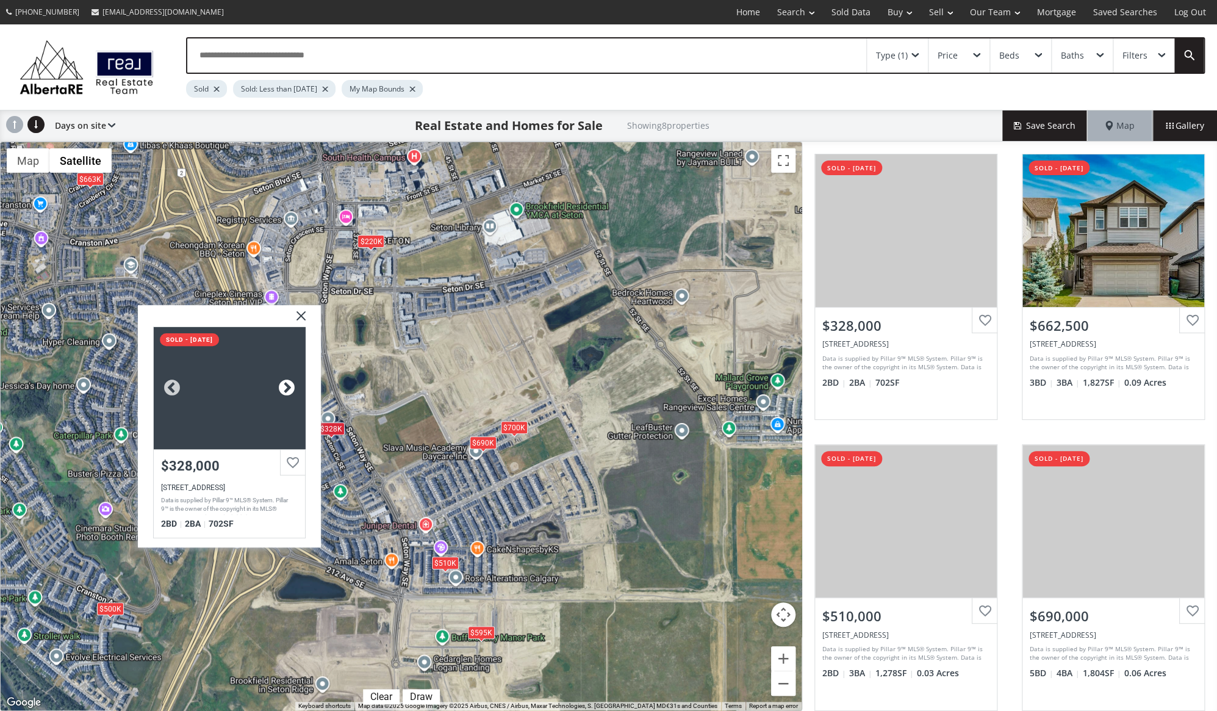
click at [287, 388] on div at bounding box center [286, 388] width 18 height 18
click at [207, 385] on div at bounding box center [228, 388] width 151 height 122
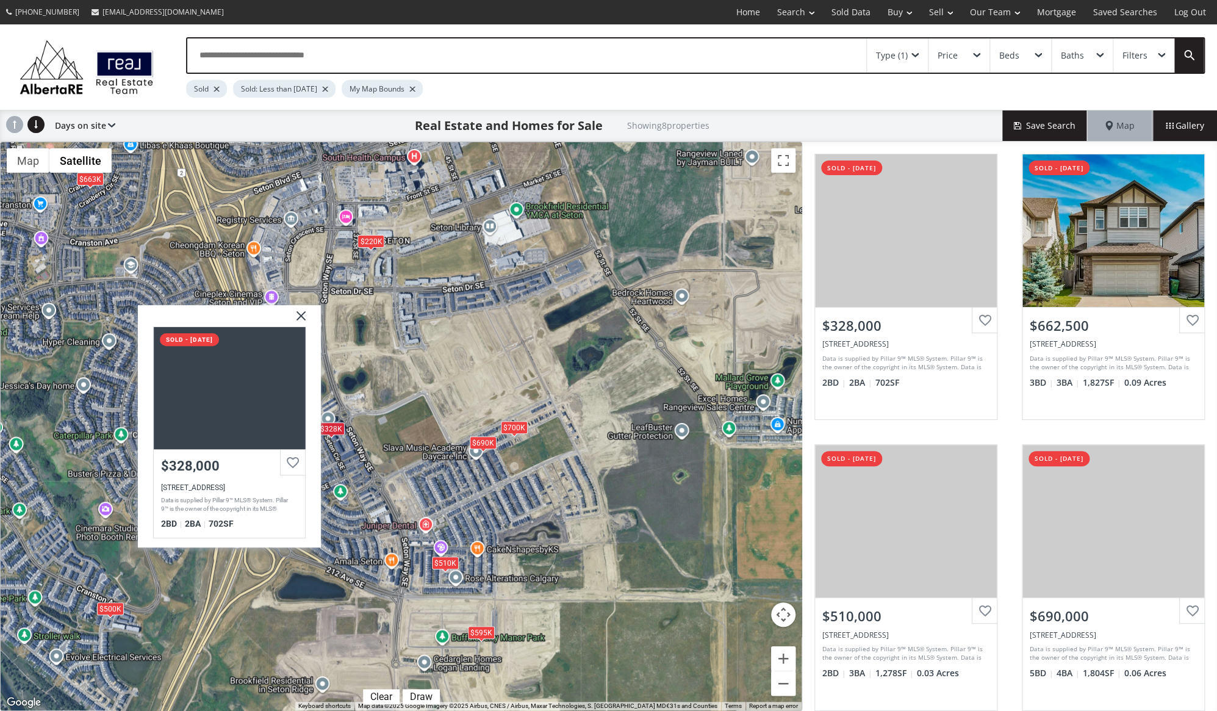
click at [300, 319] on img at bounding box center [296, 320] width 31 height 31
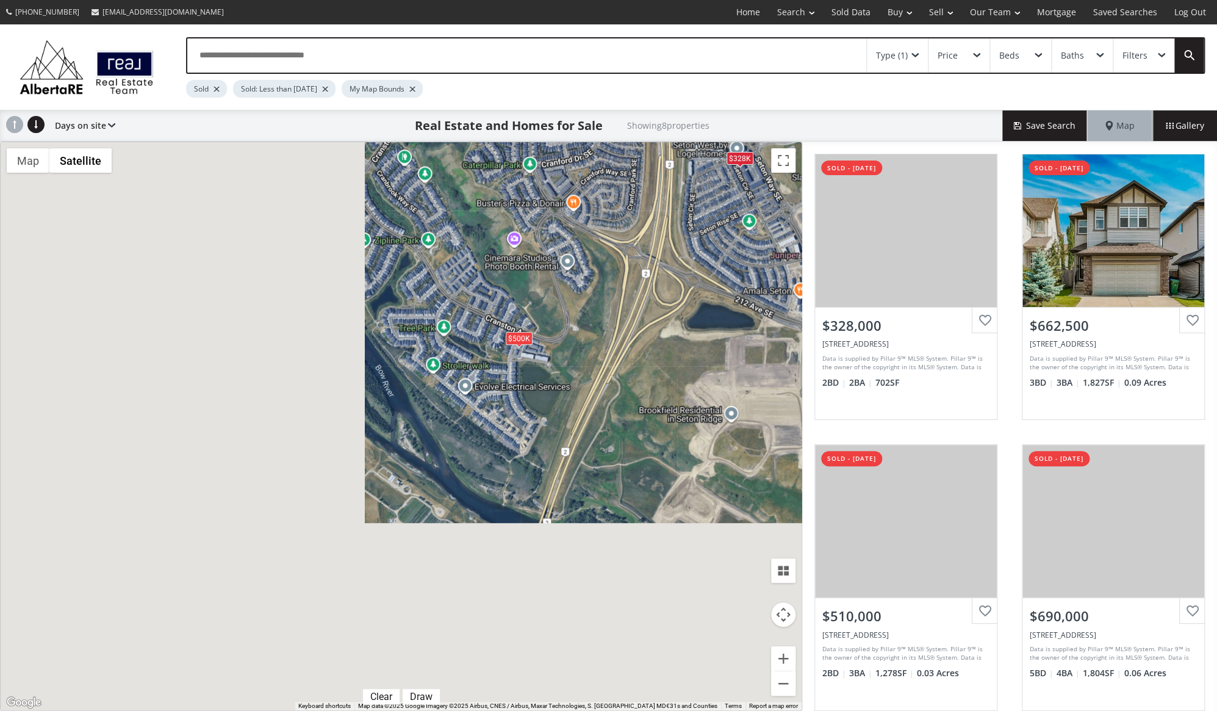
drag, startPoint x: 274, startPoint y: 522, endPoint x: 677, endPoint y: 254, distance: 483.6
click at [677, 254] on div "$328K $663K $510K $690K $220K $700K $595K $500K" at bounding box center [401, 426] width 801 height 568
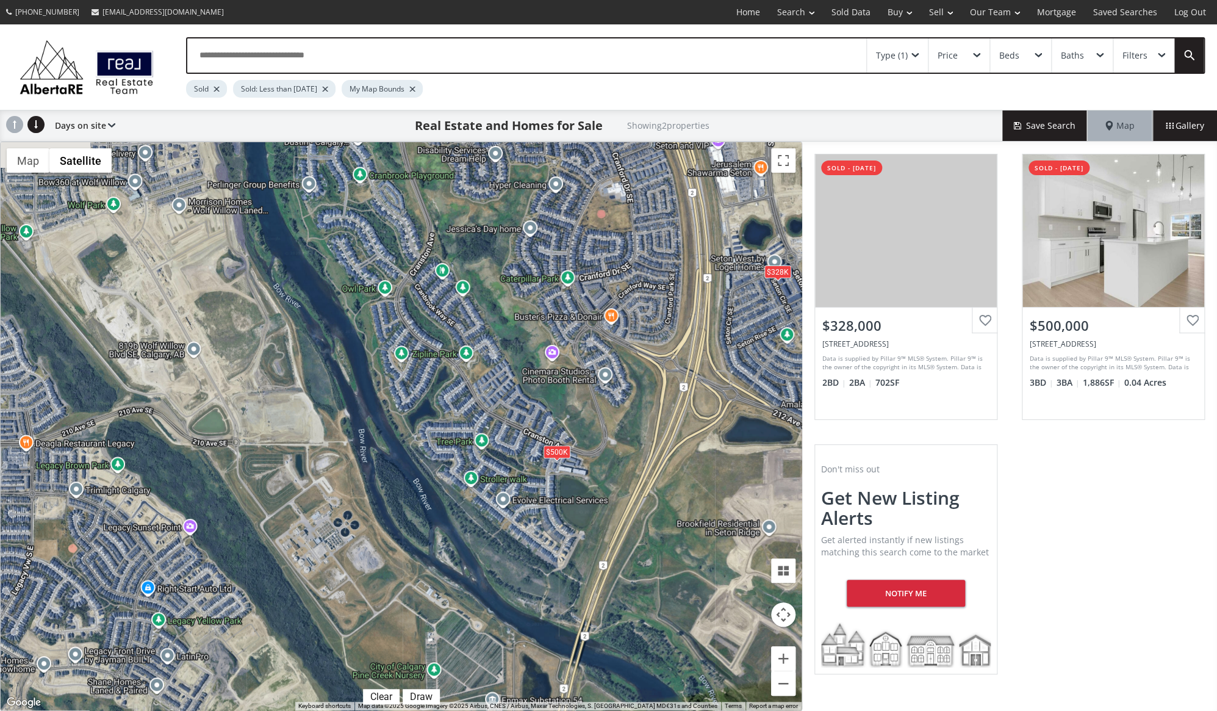
drag, startPoint x: 417, startPoint y: 311, endPoint x: 455, endPoint y: 427, distance: 121.9
click at [455, 427] on div "$328K $500K" at bounding box center [401, 426] width 801 height 568
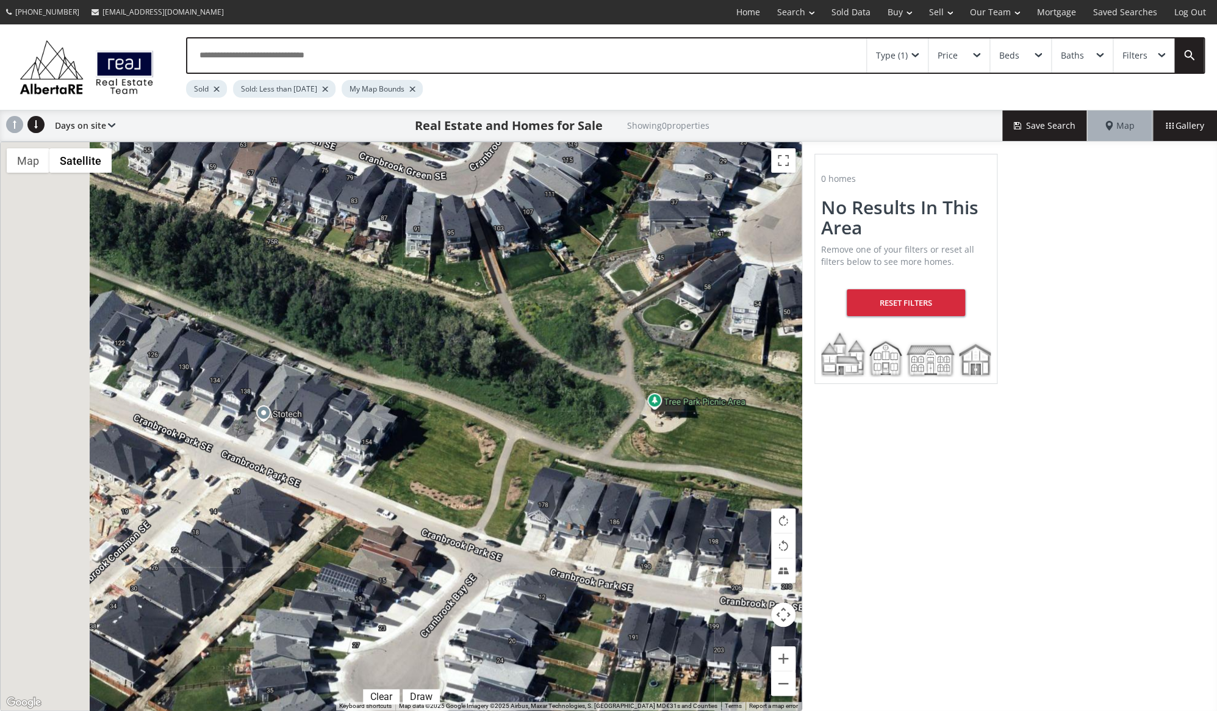
drag, startPoint x: 195, startPoint y: 336, endPoint x: 560, endPoint y: 536, distance: 416.3
click at [560, 536] on div at bounding box center [401, 426] width 801 height 568
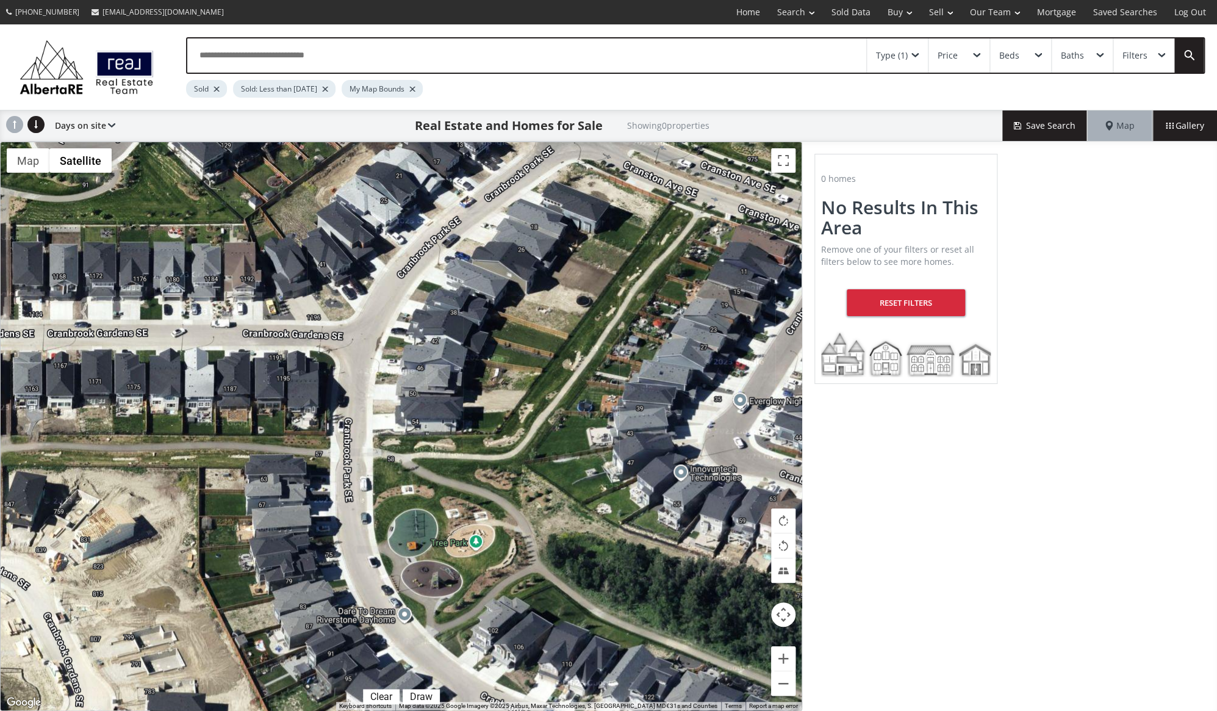
drag, startPoint x: 187, startPoint y: 335, endPoint x: 464, endPoint y: 585, distance: 373.2
click at [464, 585] on div at bounding box center [401, 426] width 801 height 568
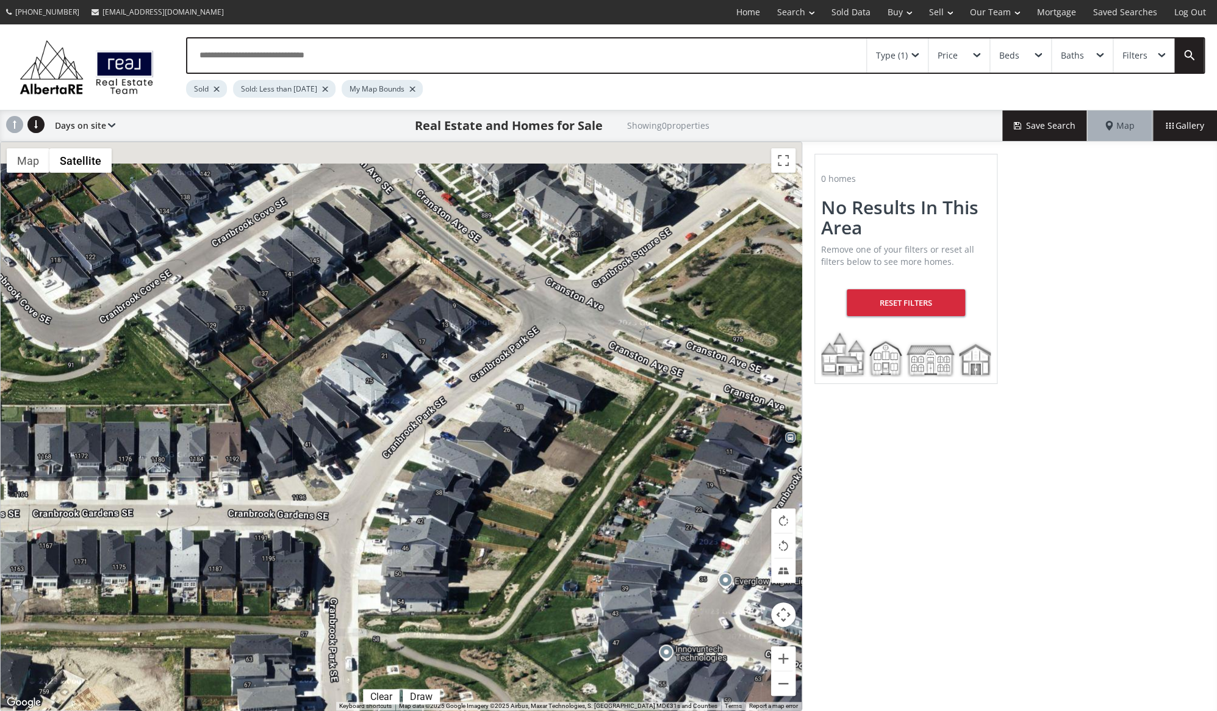
drag, startPoint x: 453, startPoint y: 374, endPoint x: 375, endPoint y: 598, distance: 237.1
click at [375, 598] on div at bounding box center [401, 426] width 801 height 568
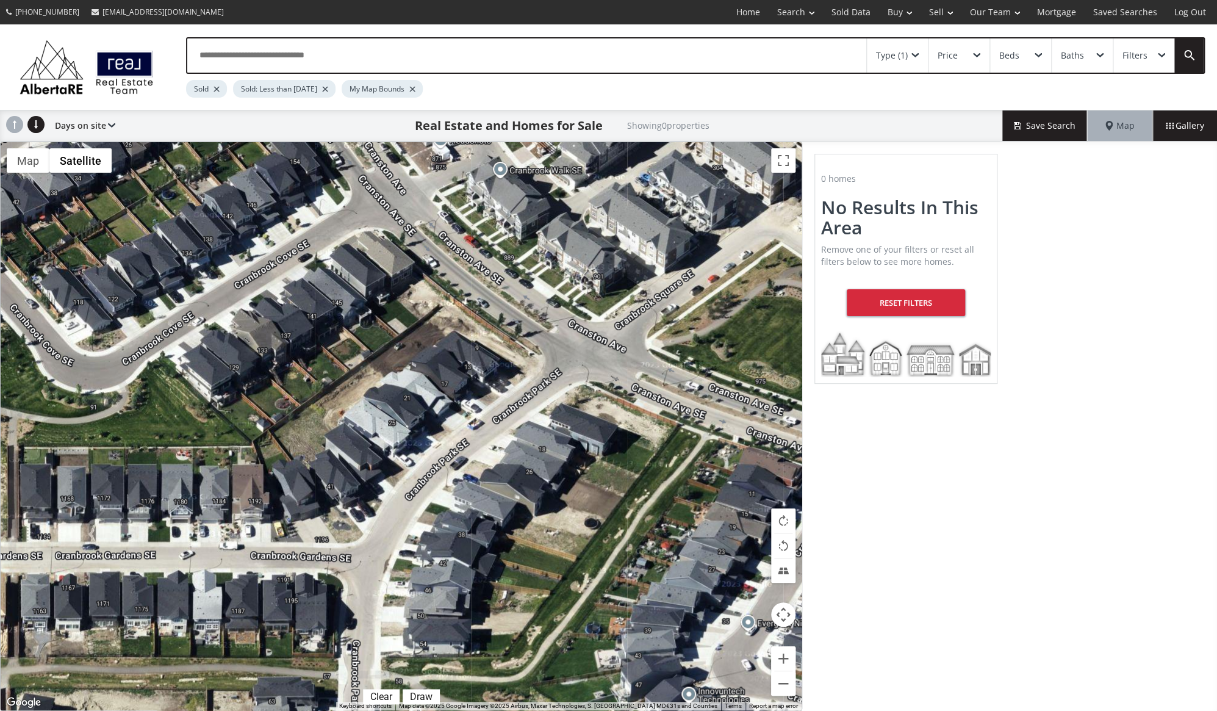
drag, startPoint x: 446, startPoint y: 530, endPoint x: 500, endPoint y: 476, distance: 75.9
click at [500, 476] on div at bounding box center [401, 426] width 801 height 568
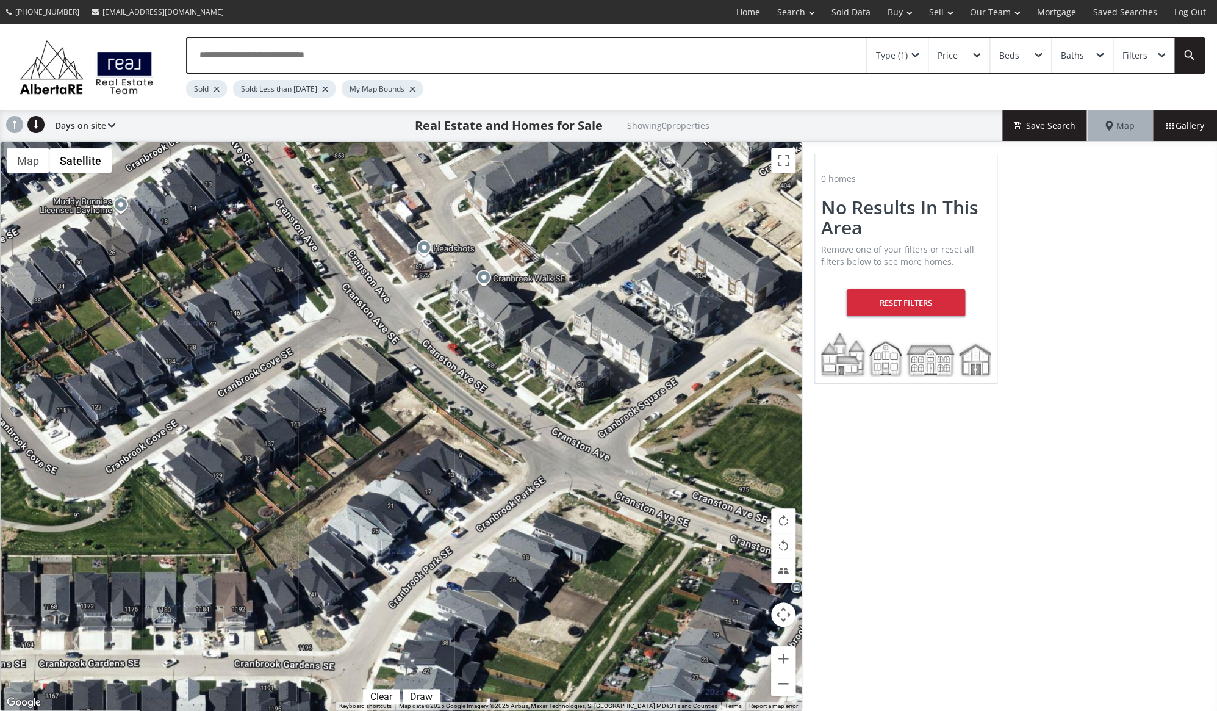
drag, startPoint x: 505, startPoint y: 379, endPoint x: 489, endPoint y: 489, distance: 111.0
click at [489, 489] on div at bounding box center [401, 426] width 801 height 568
click at [913, 56] on span at bounding box center [914, 55] width 7 height 5
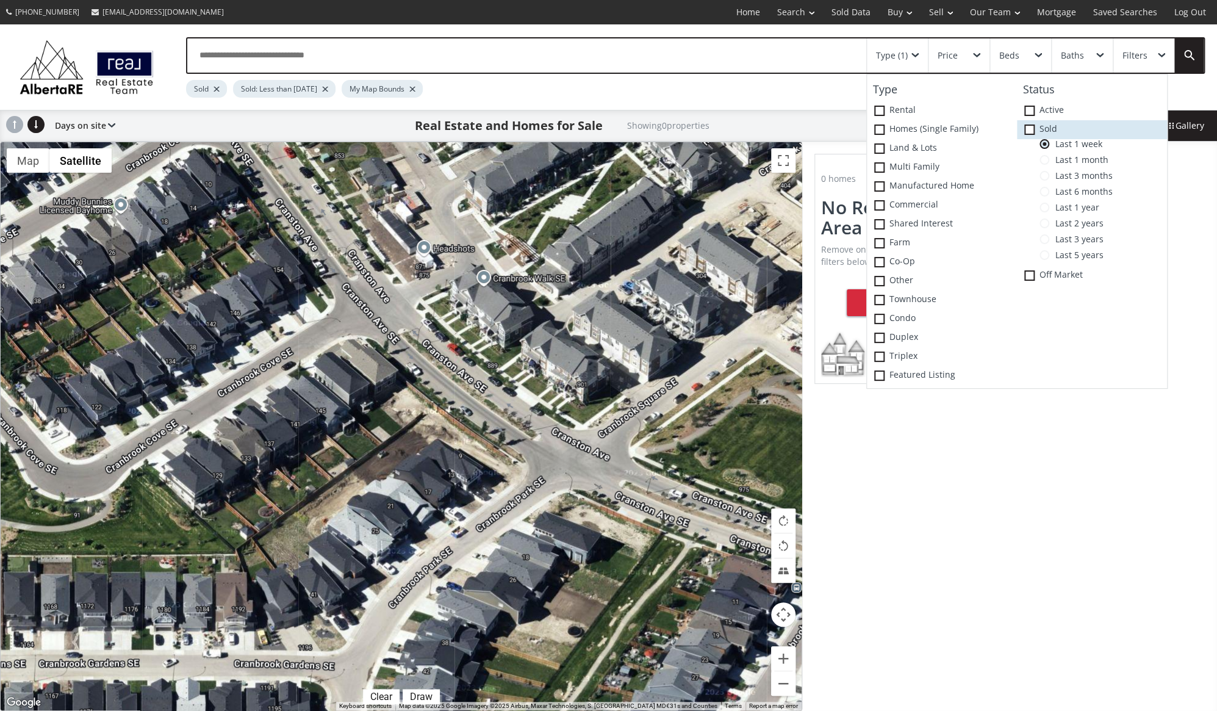
click at [0, 0] on icon at bounding box center [0, 0] width 0 height 0
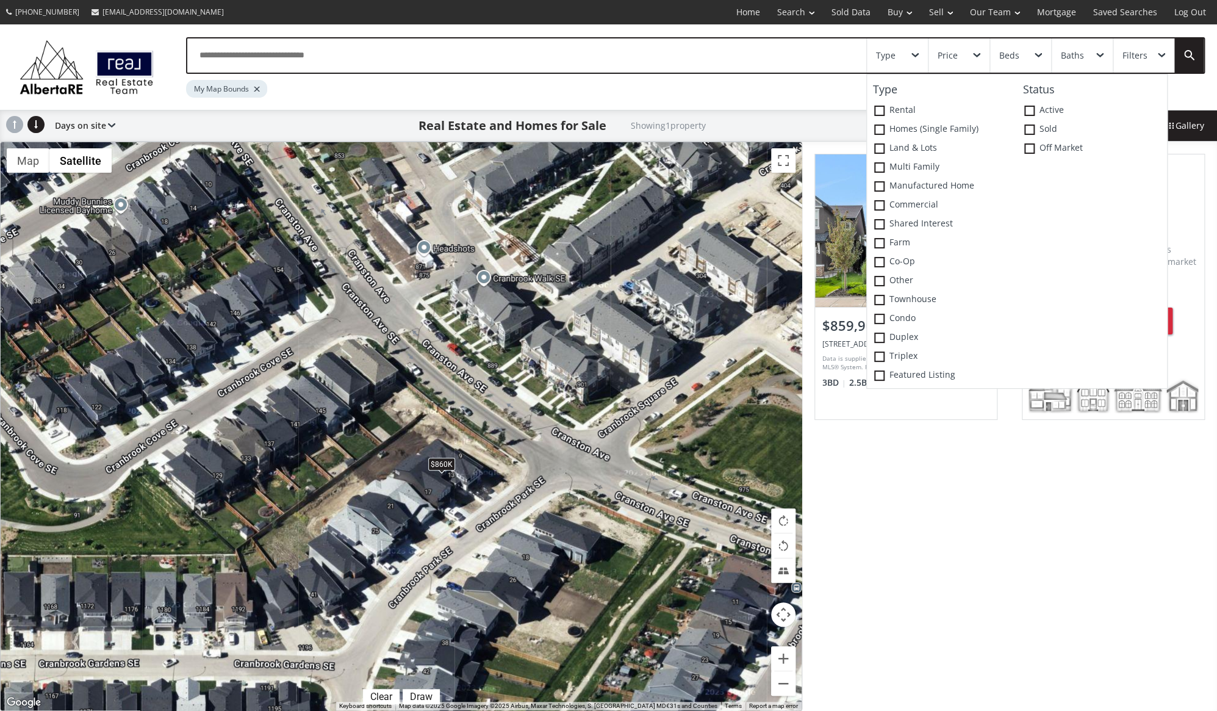
click at [442, 464] on div "$860K" at bounding box center [441, 463] width 27 height 13
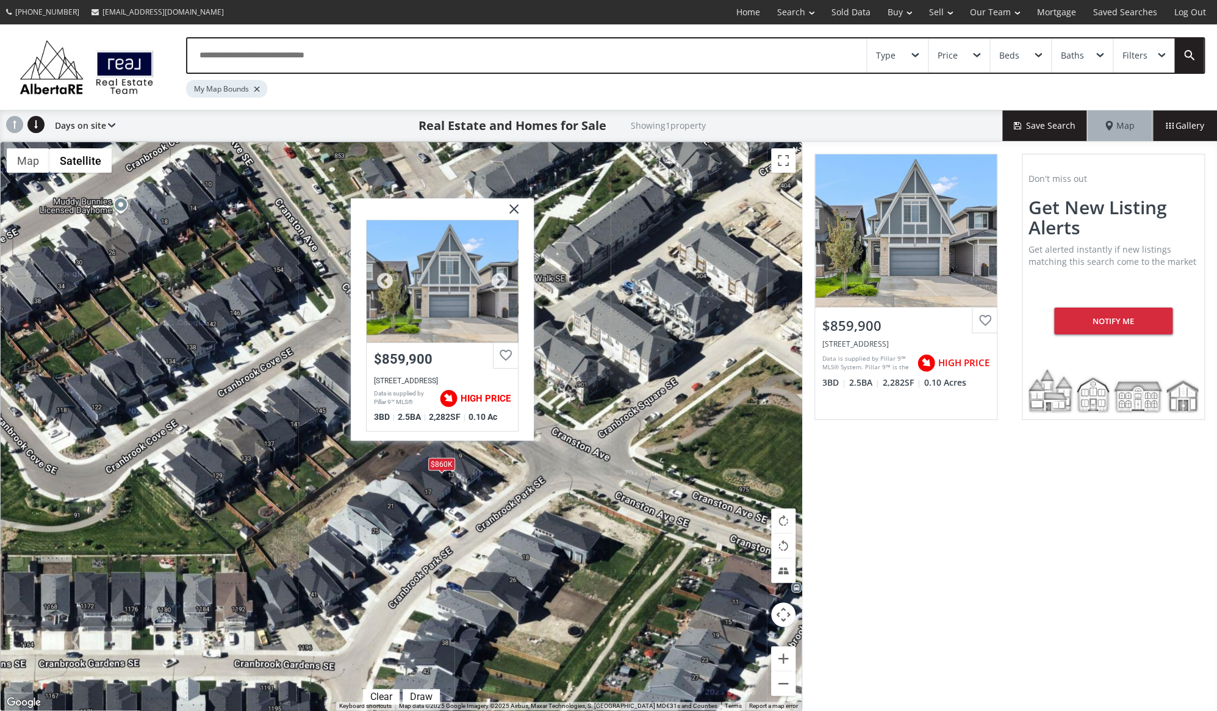
click at [401, 378] on div "[STREET_ADDRESS]" at bounding box center [441, 380] width 137 height 9
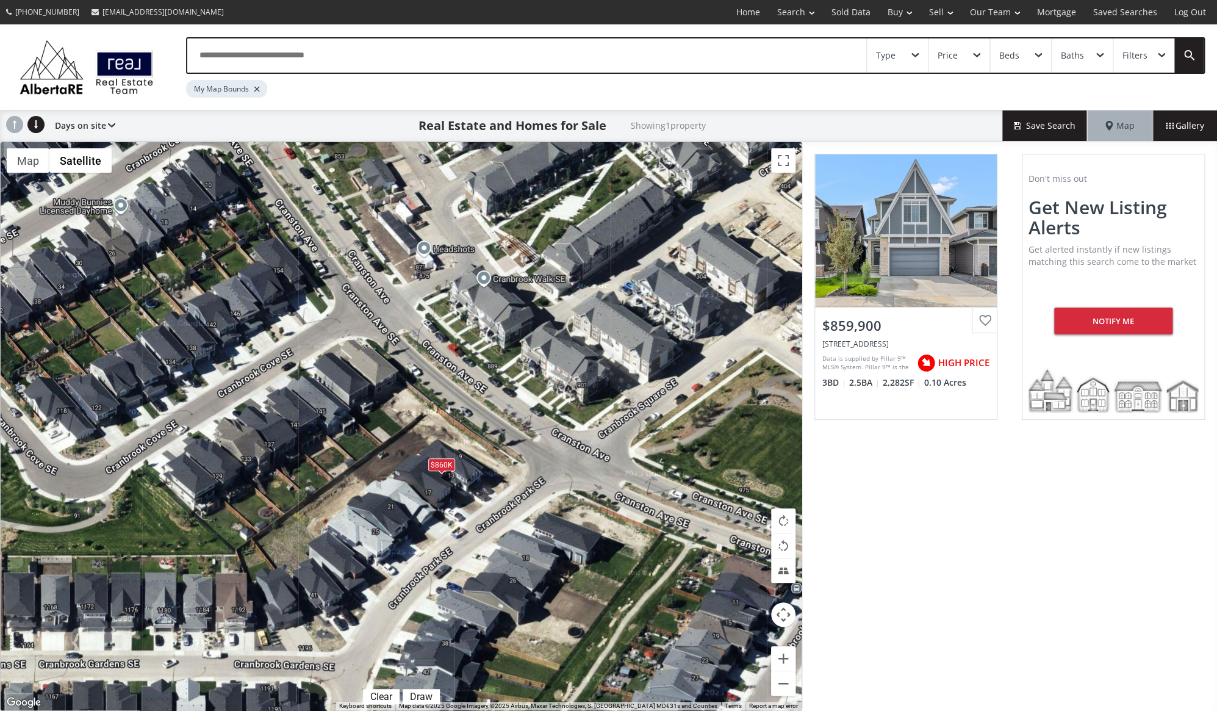
click at [919, 57] on div "Type" at bounding box center [897, 55] width 61 height 34
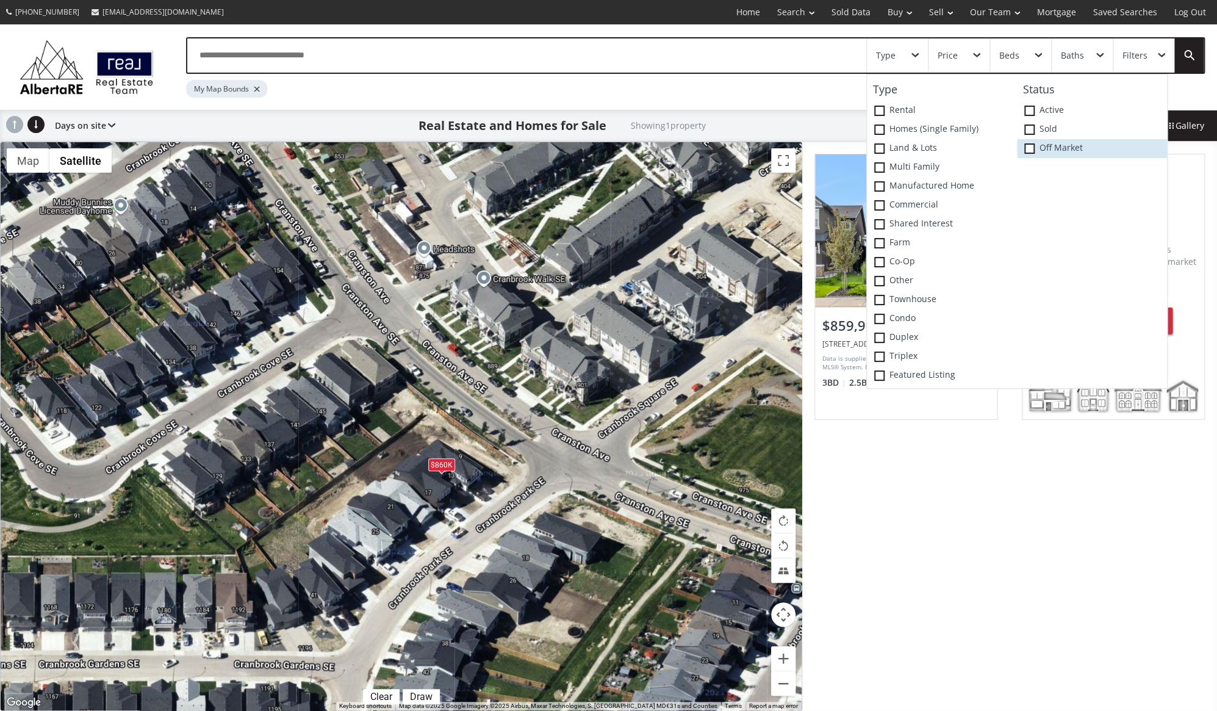
click at [1030, 147] on span at bounding box center [1029, 148] width 10 height 10
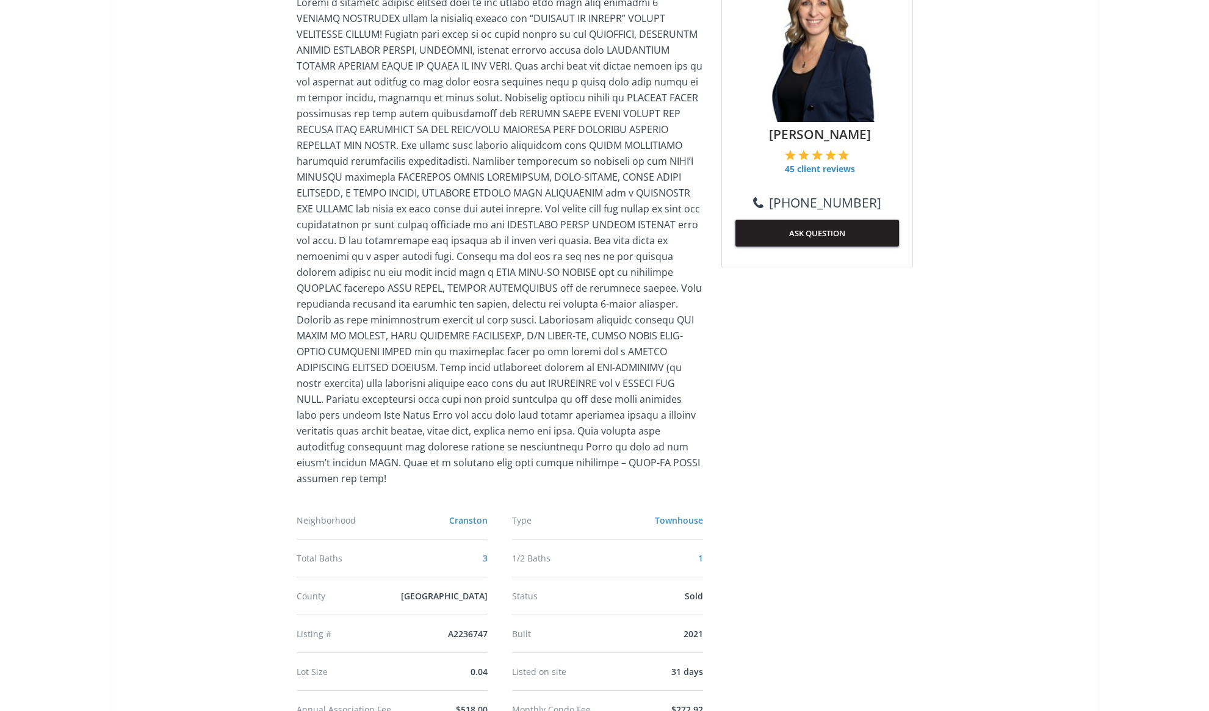
scroll to position [277, 0]
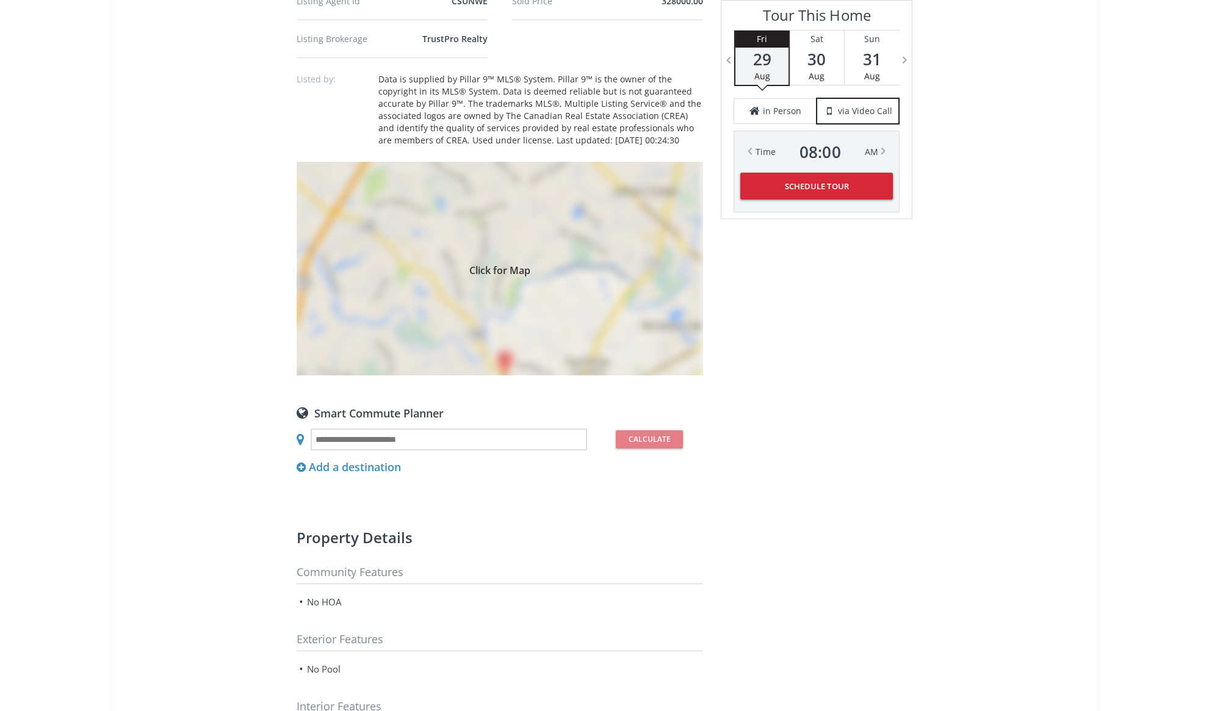
scroll to position [831, 0]
